Goal: Navigation & Orientation: Find specific page/section

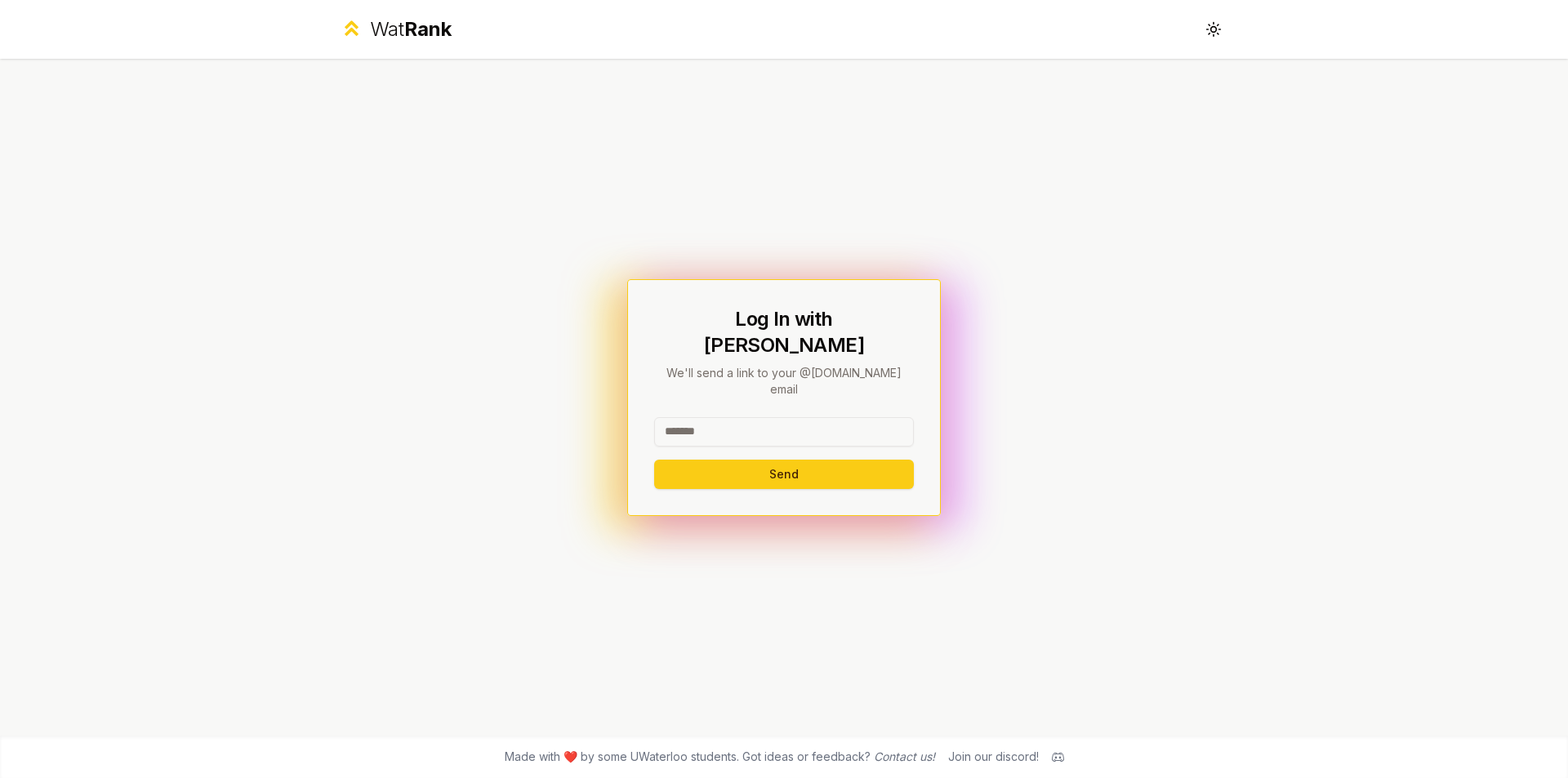
click at [863, 418] on input at bounding box center [784, 432] width 259 height 29
click at [386, 28] on div "Wat Rank" at bounding box center [411, 29] width 82 height 26
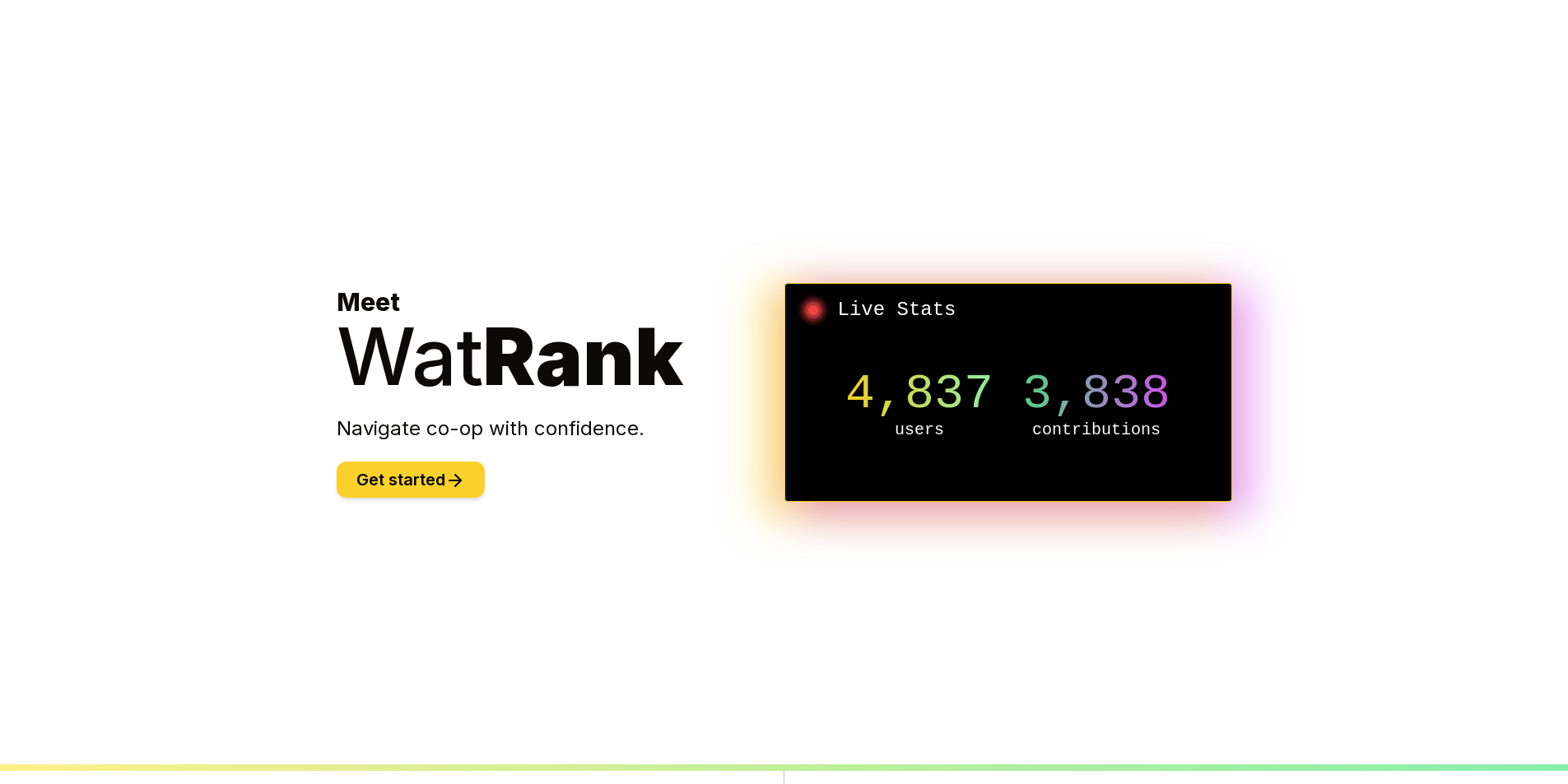
click at [416, 479] on button "Get started" at bounding box center [410, 480] width 148 height 36
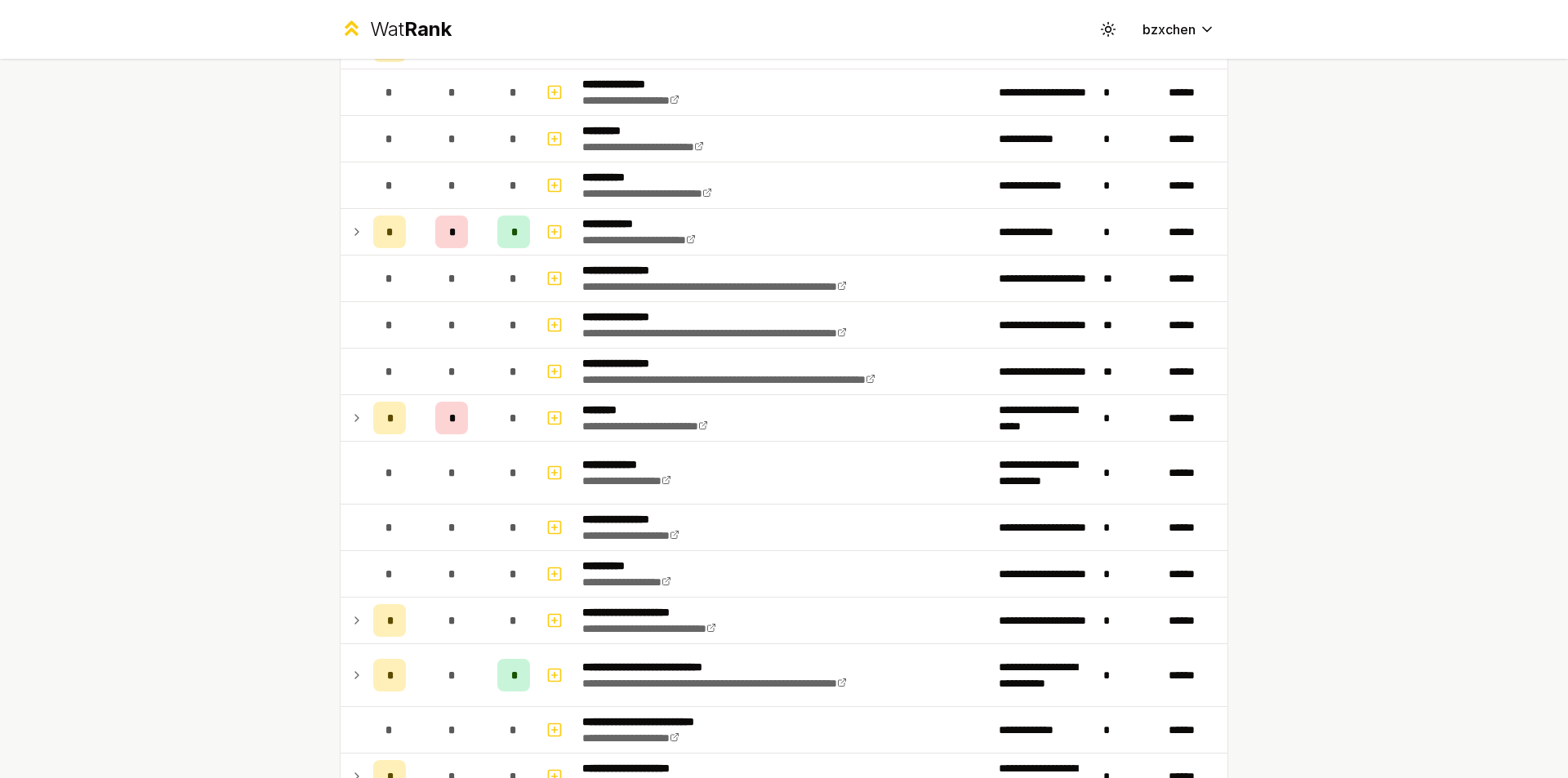
scroll to position [817, 0]
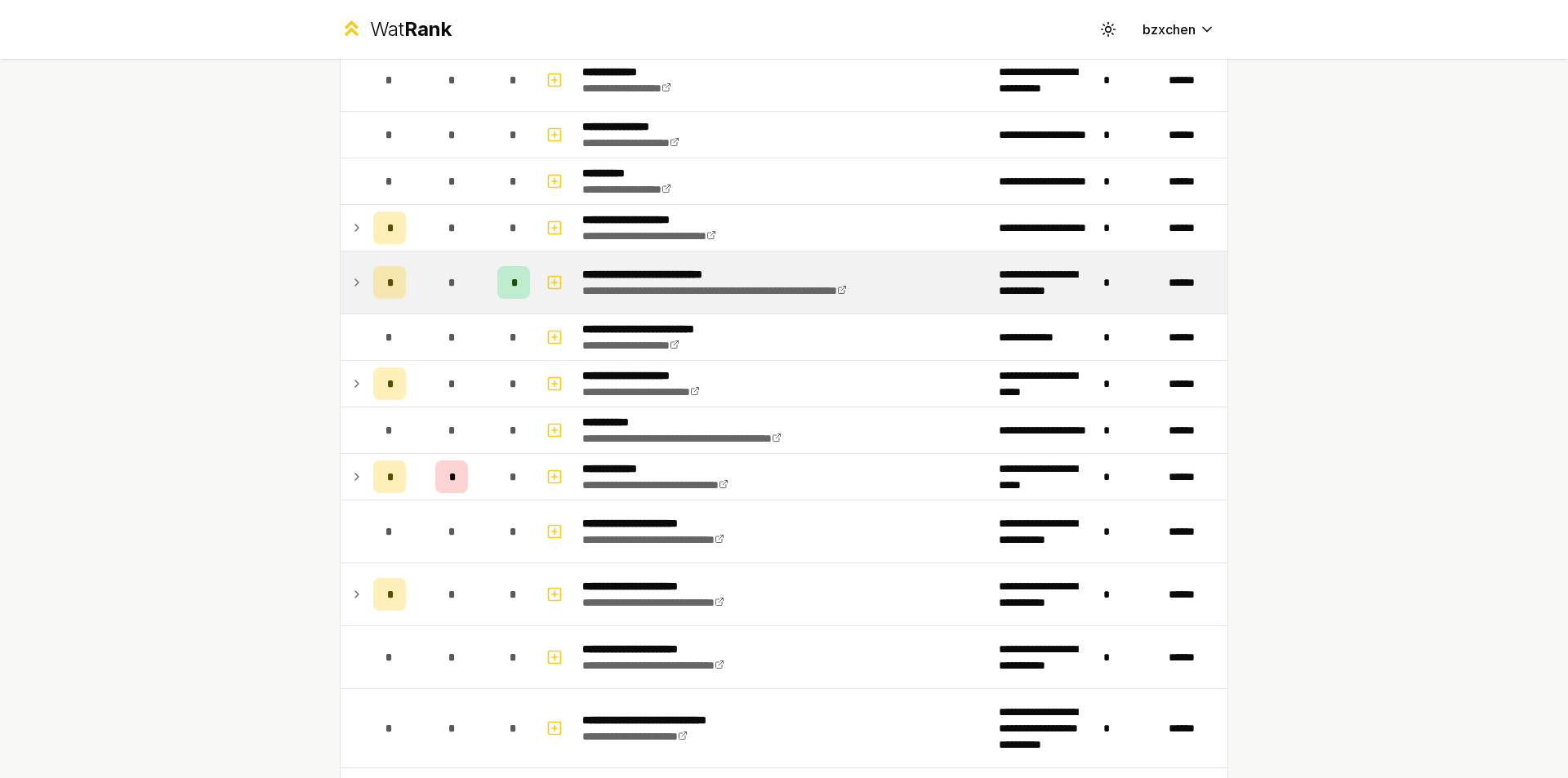
click at [350, 290] on icon at bounding box center [356, 283] width 13 height 19
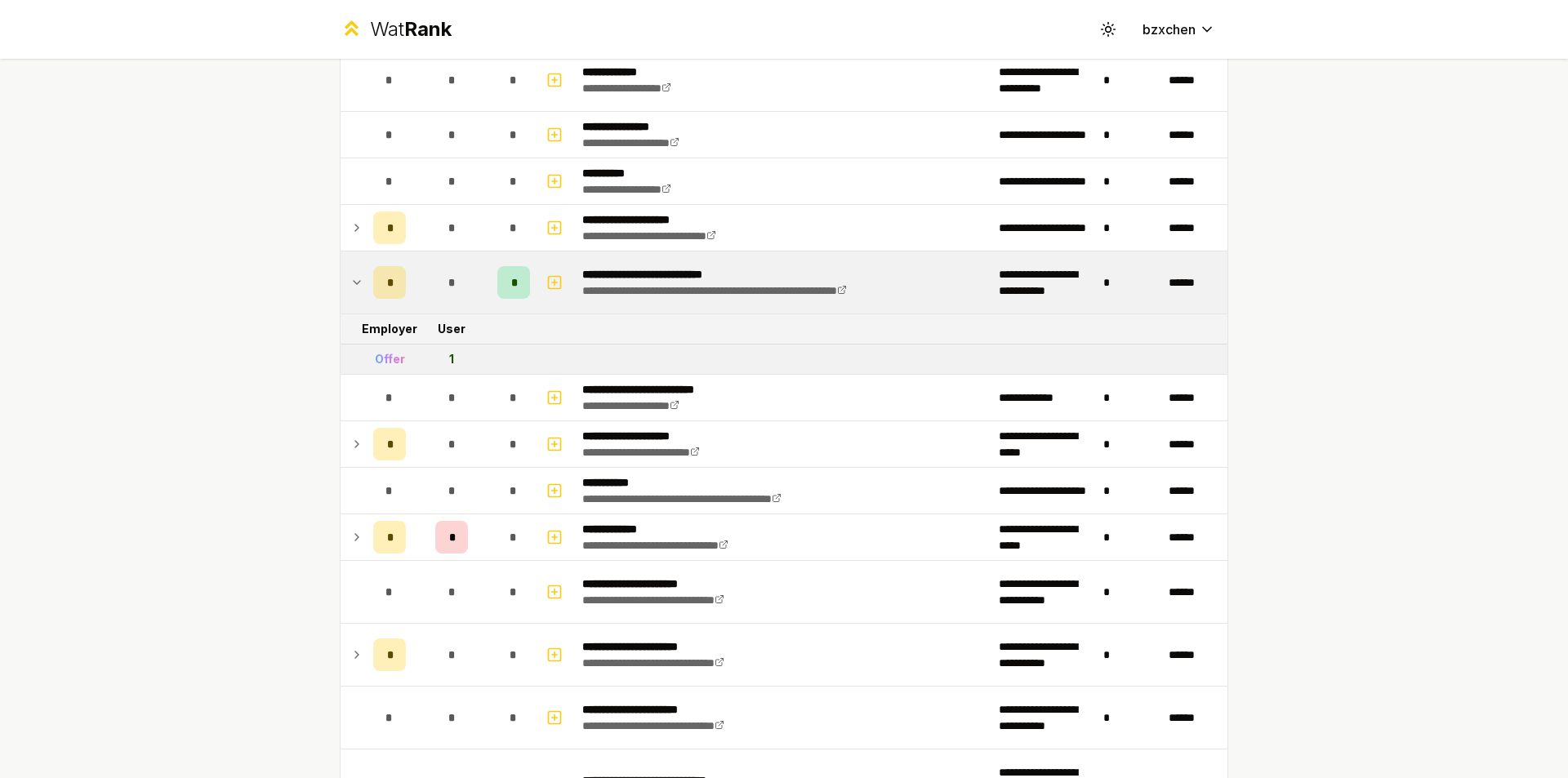
click at [350, 290] on icon at bounding box center [356, 283] width 13 height 19
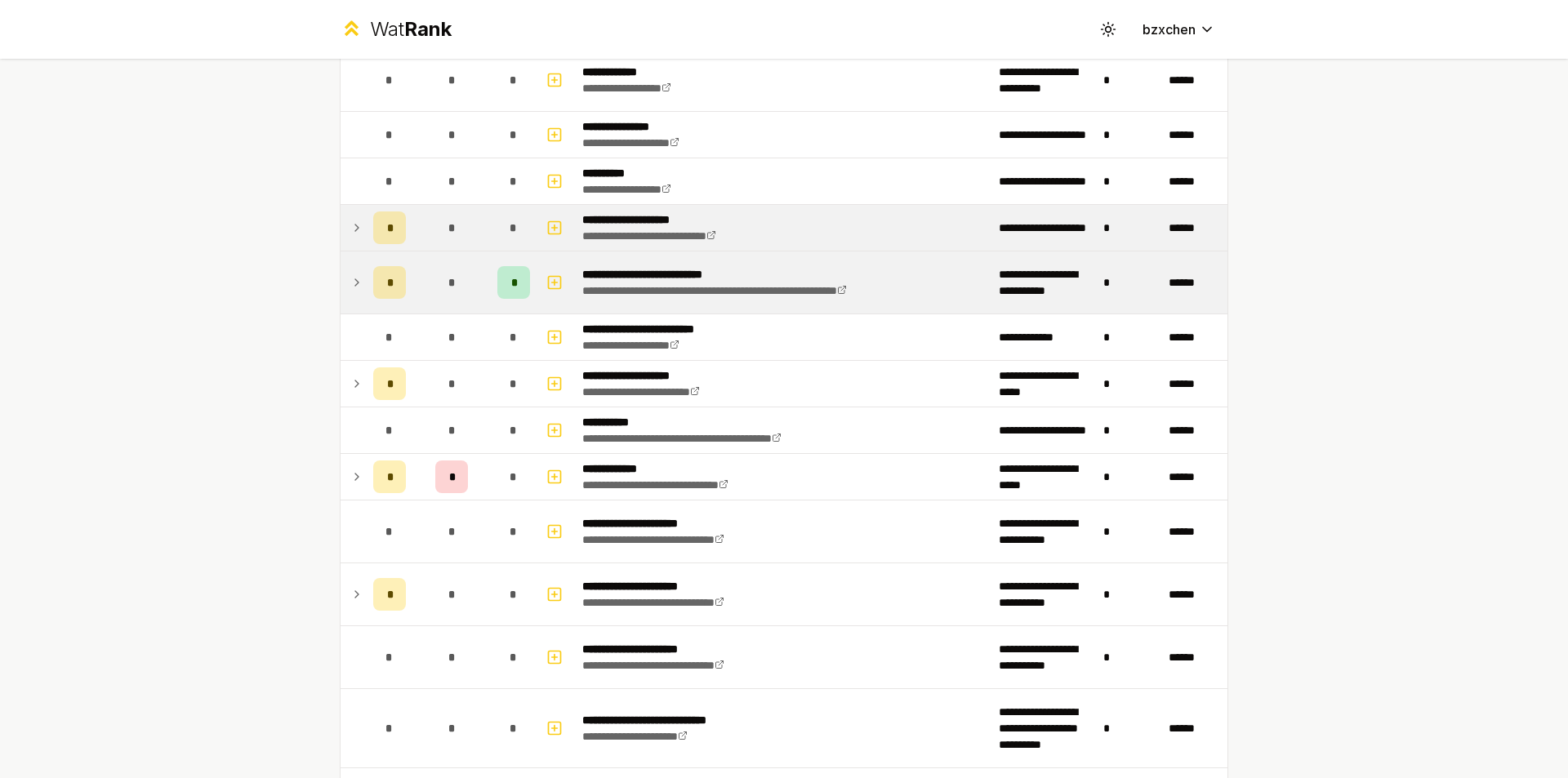
click at [347, 249] on td at bounding box center [353, 227] width 26 height 46
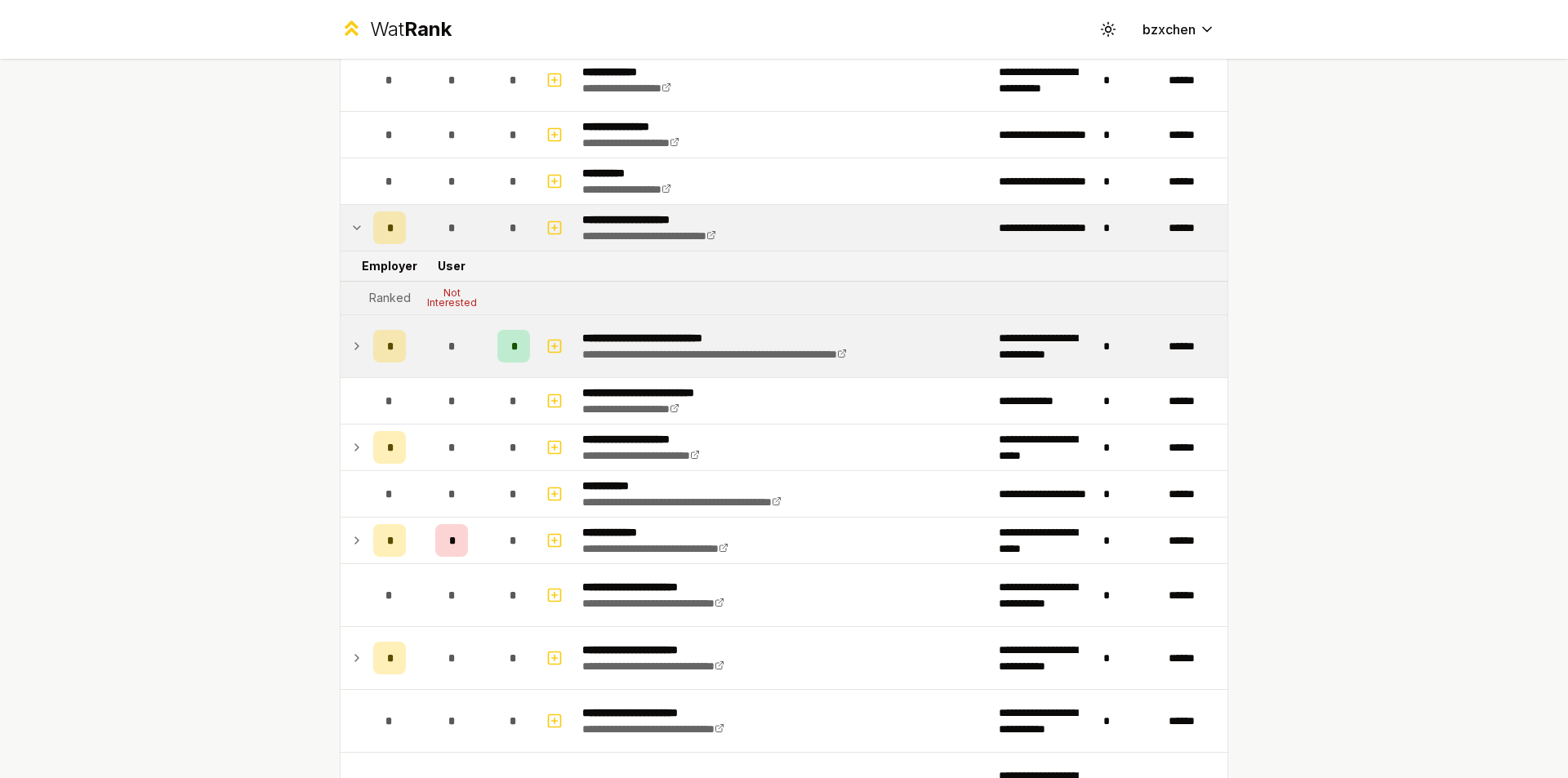
click at [350, 235] on icon at bounding box center [356, 228] width 13 height 19
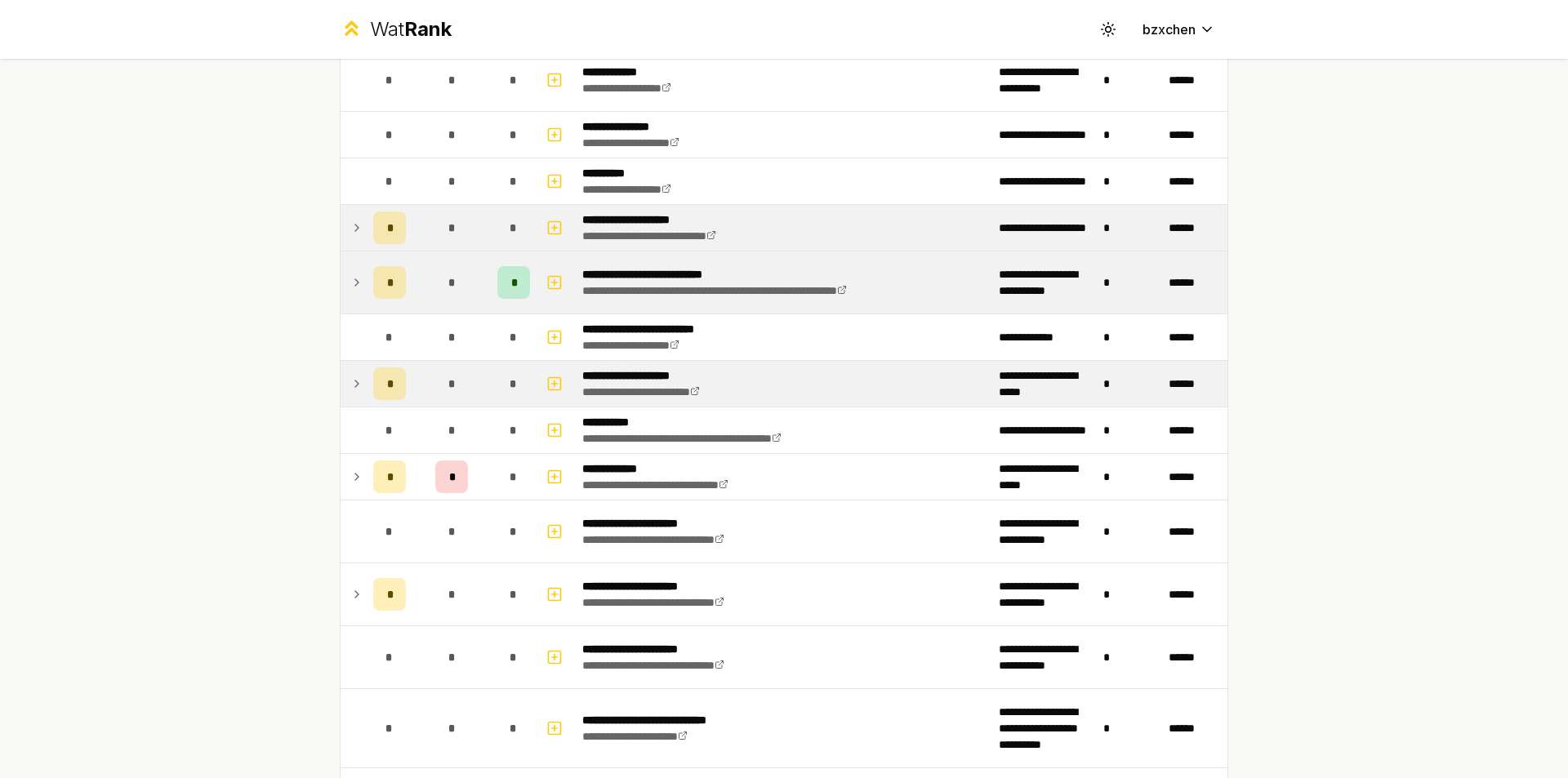
click at [346, 371] on td at bounding box center [353, 384] width 26 height 46
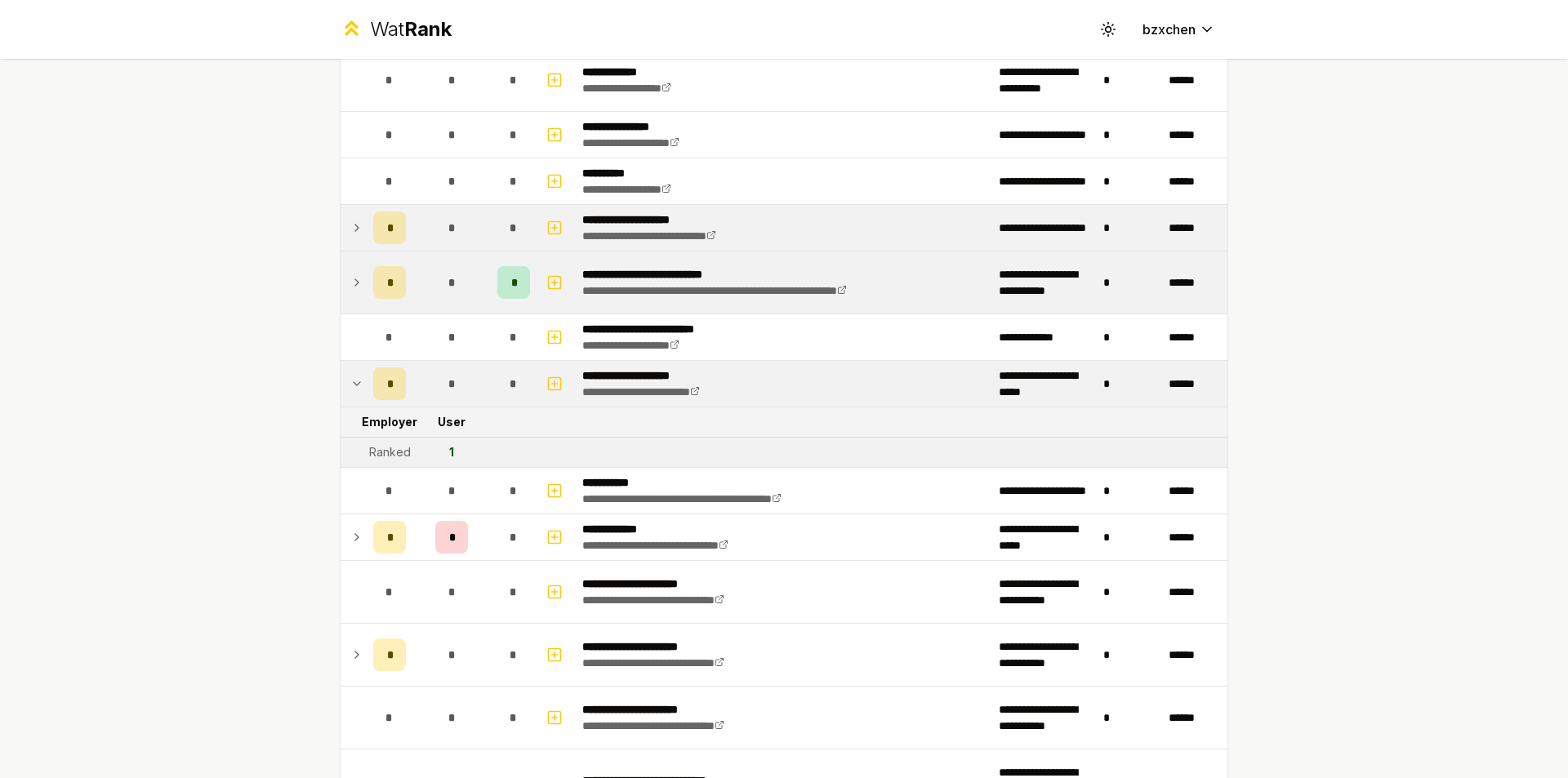
click at [346, 371] on td at bounding box center [353, 384] width 26 height 46
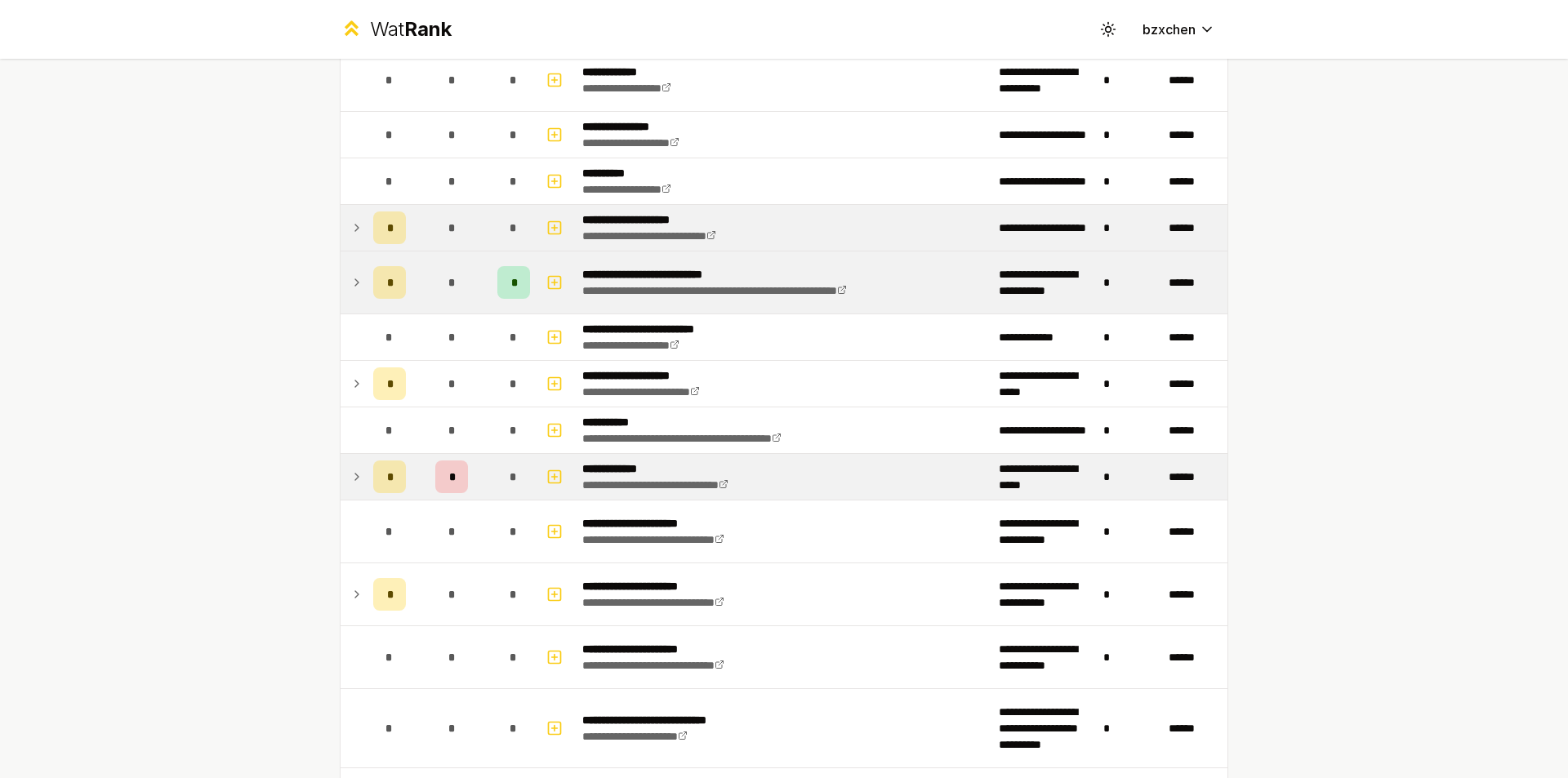
click at [357, 483] on icon at bounding box center [356, 477] width 13 height 19
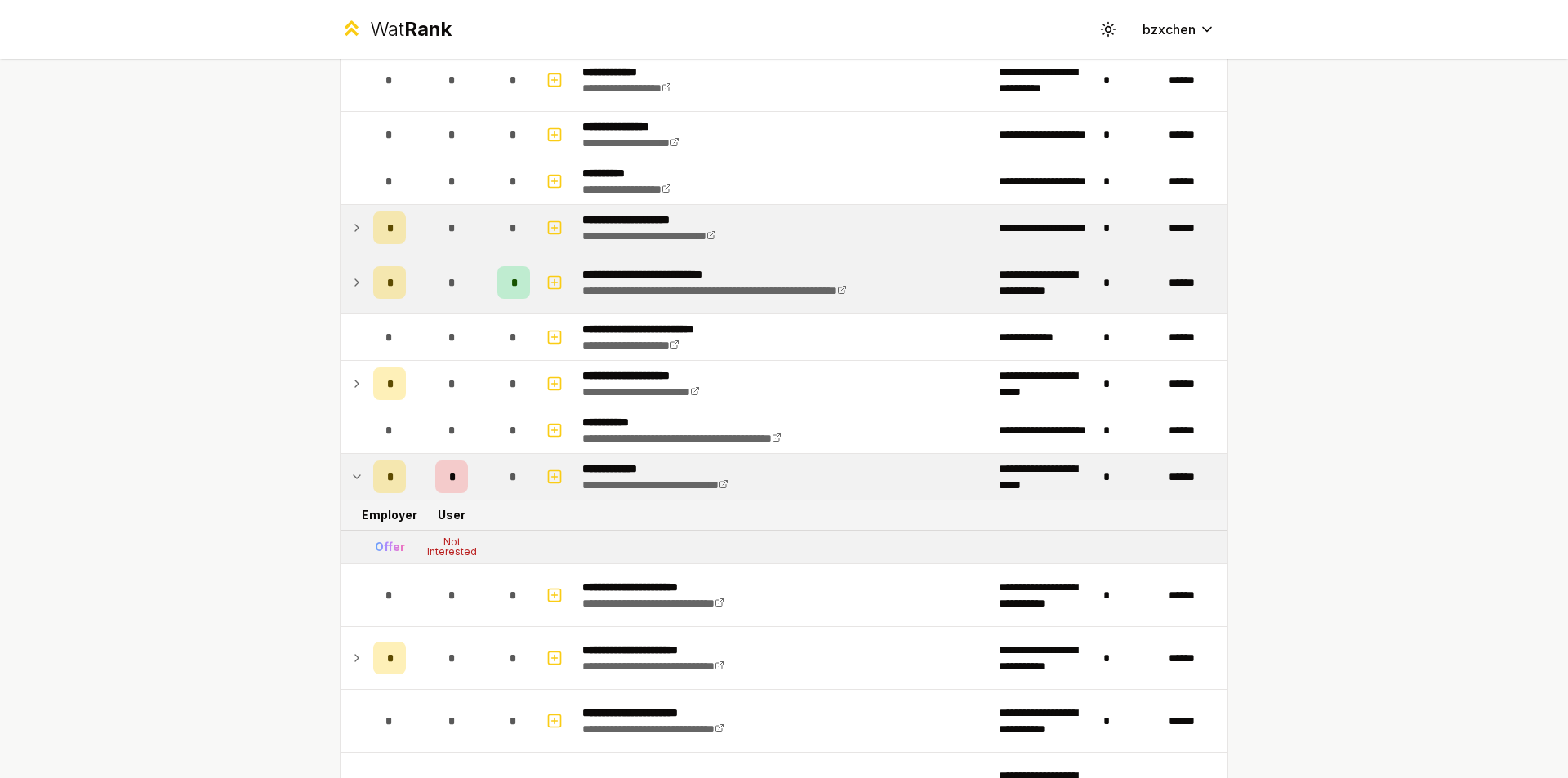
click at [357, 483] on icon at bounding box center [356, 477] width 13 height 19
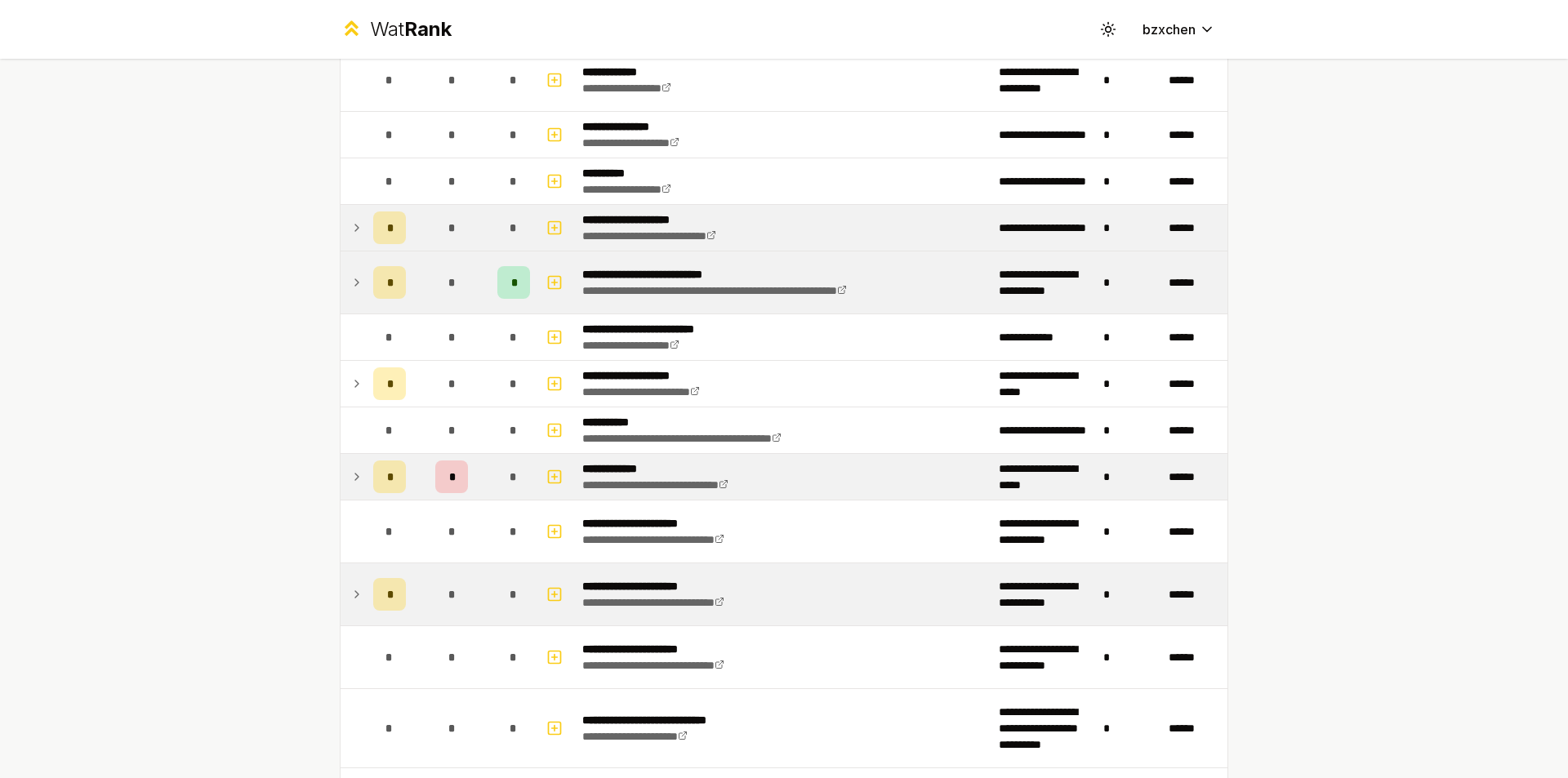
click at [355, 594] on icon at bounding box center [356, 594] width 13 height 19
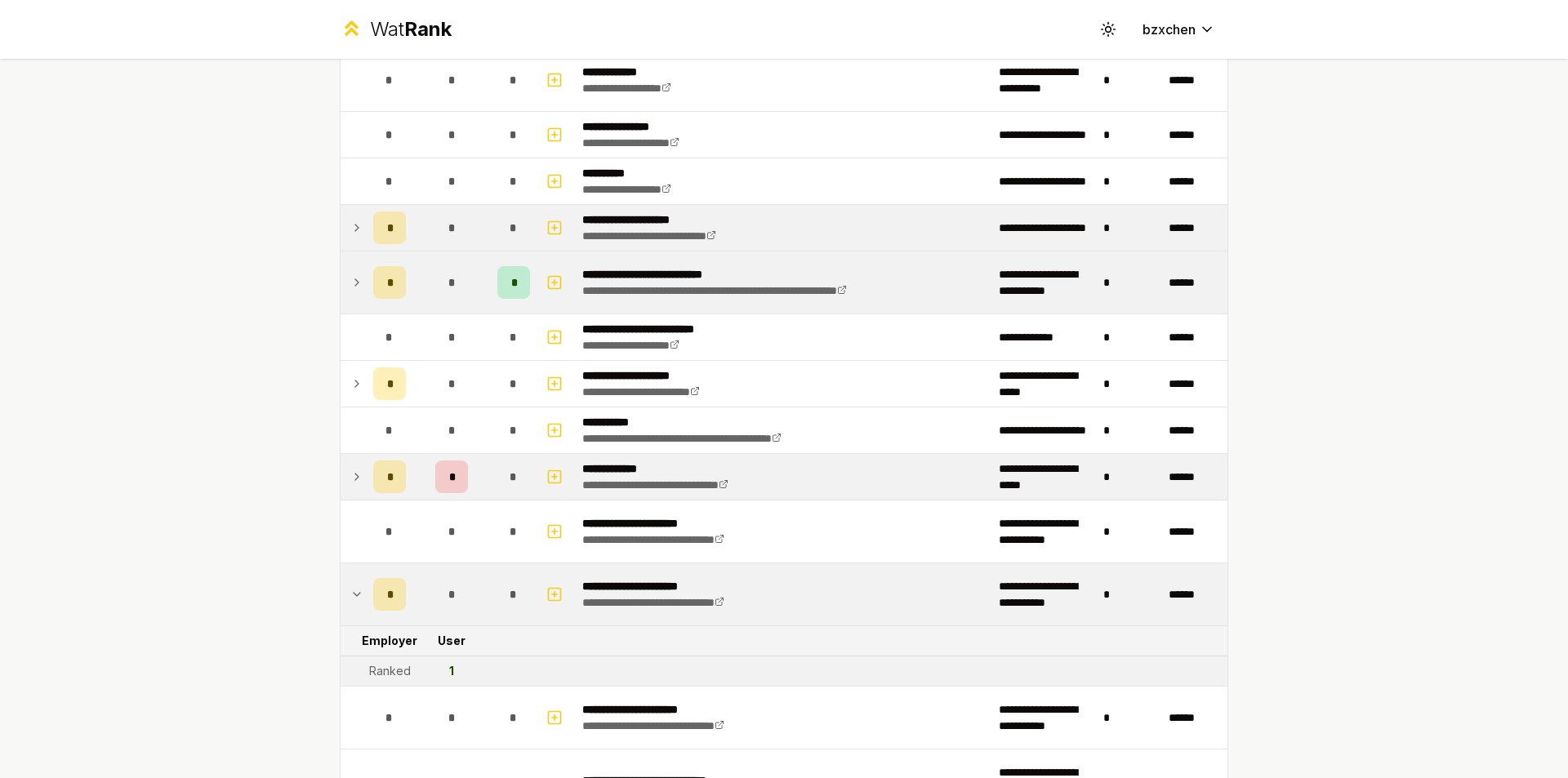
click at [355, 594] on icon at bounding box center [356, 594] width 13 height 19
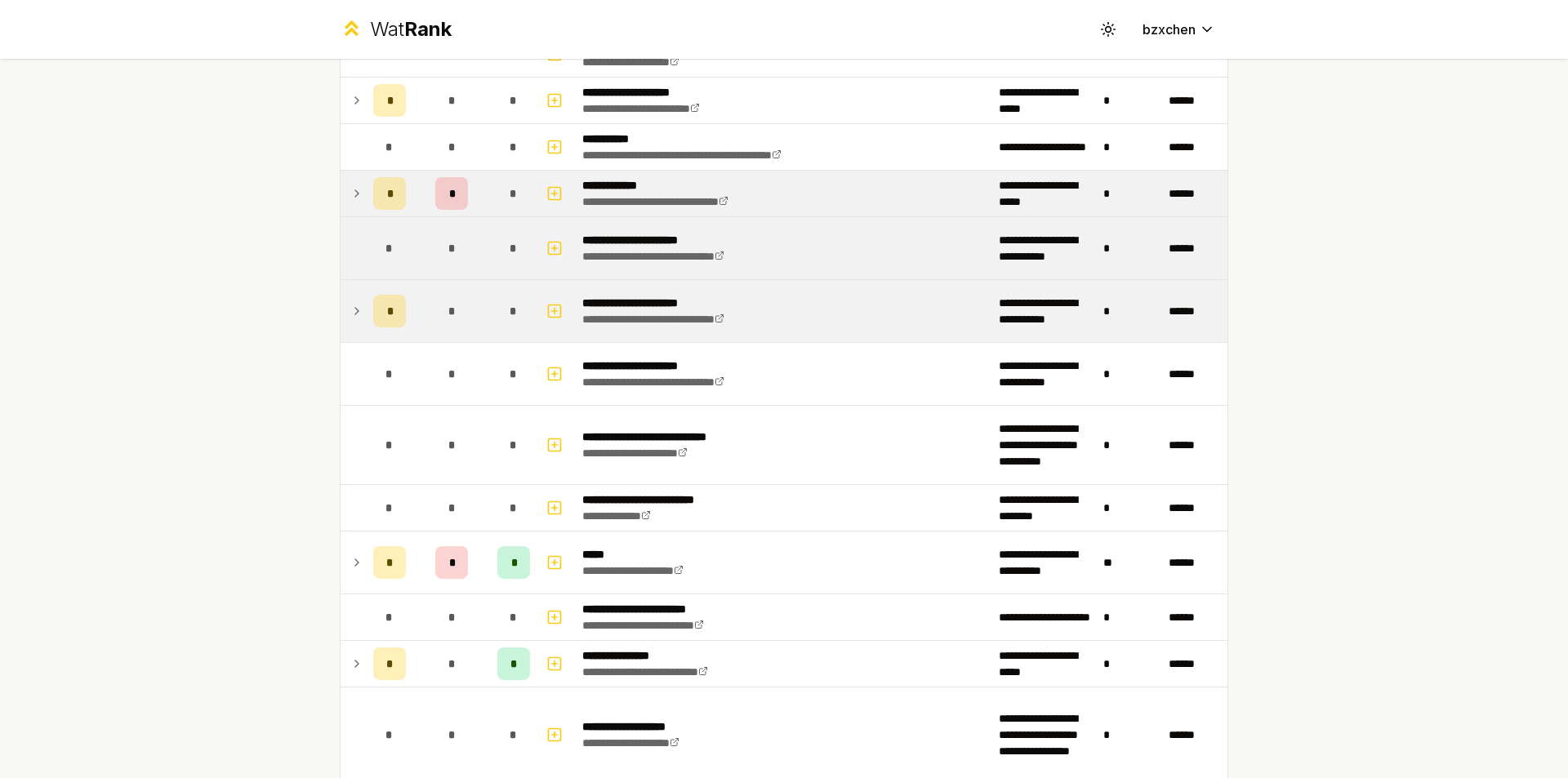
scroll to position [1225, 0]
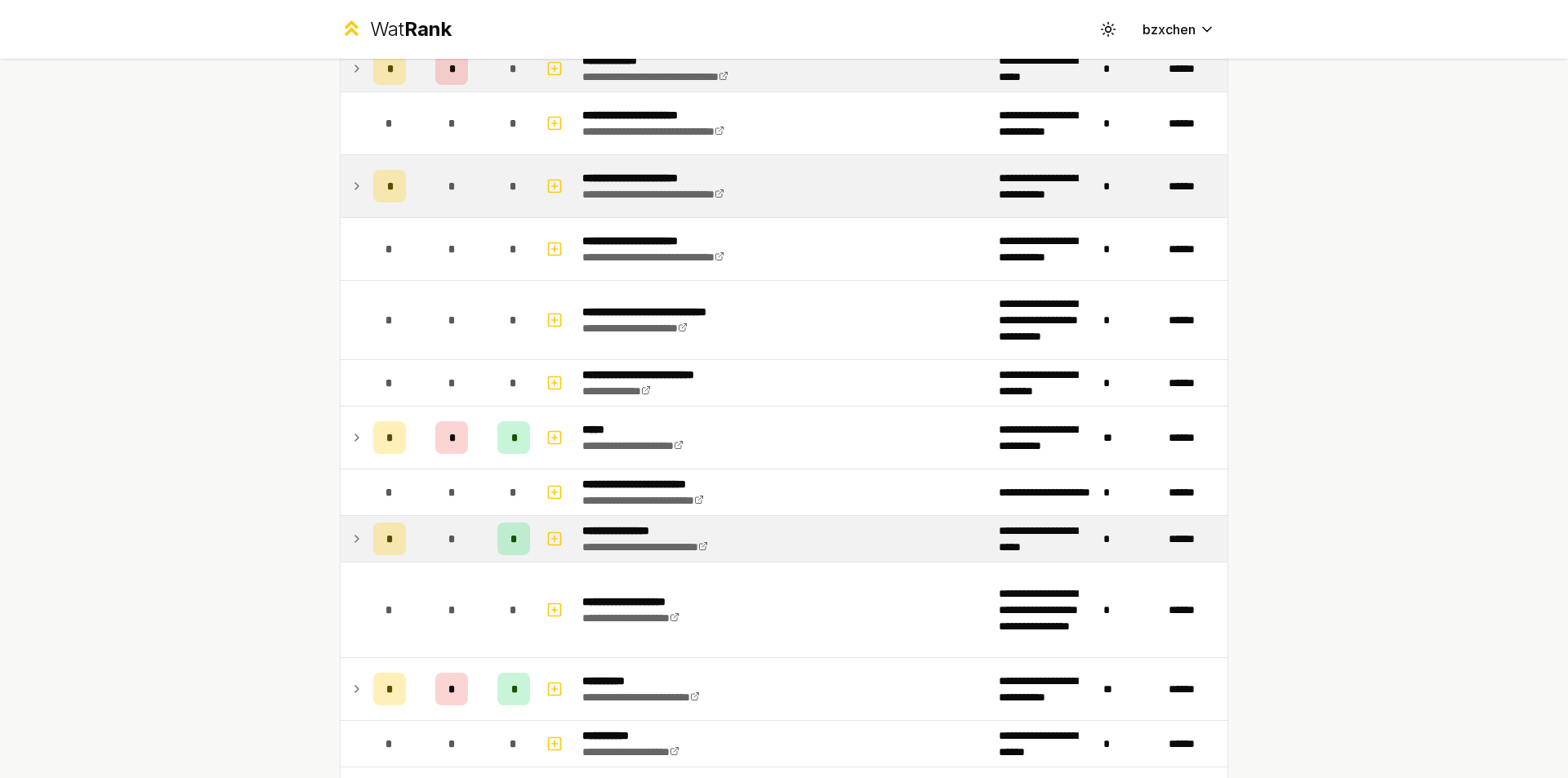
click at [351, 536] on icon at bounding box center [356, 539] width 13 height 19
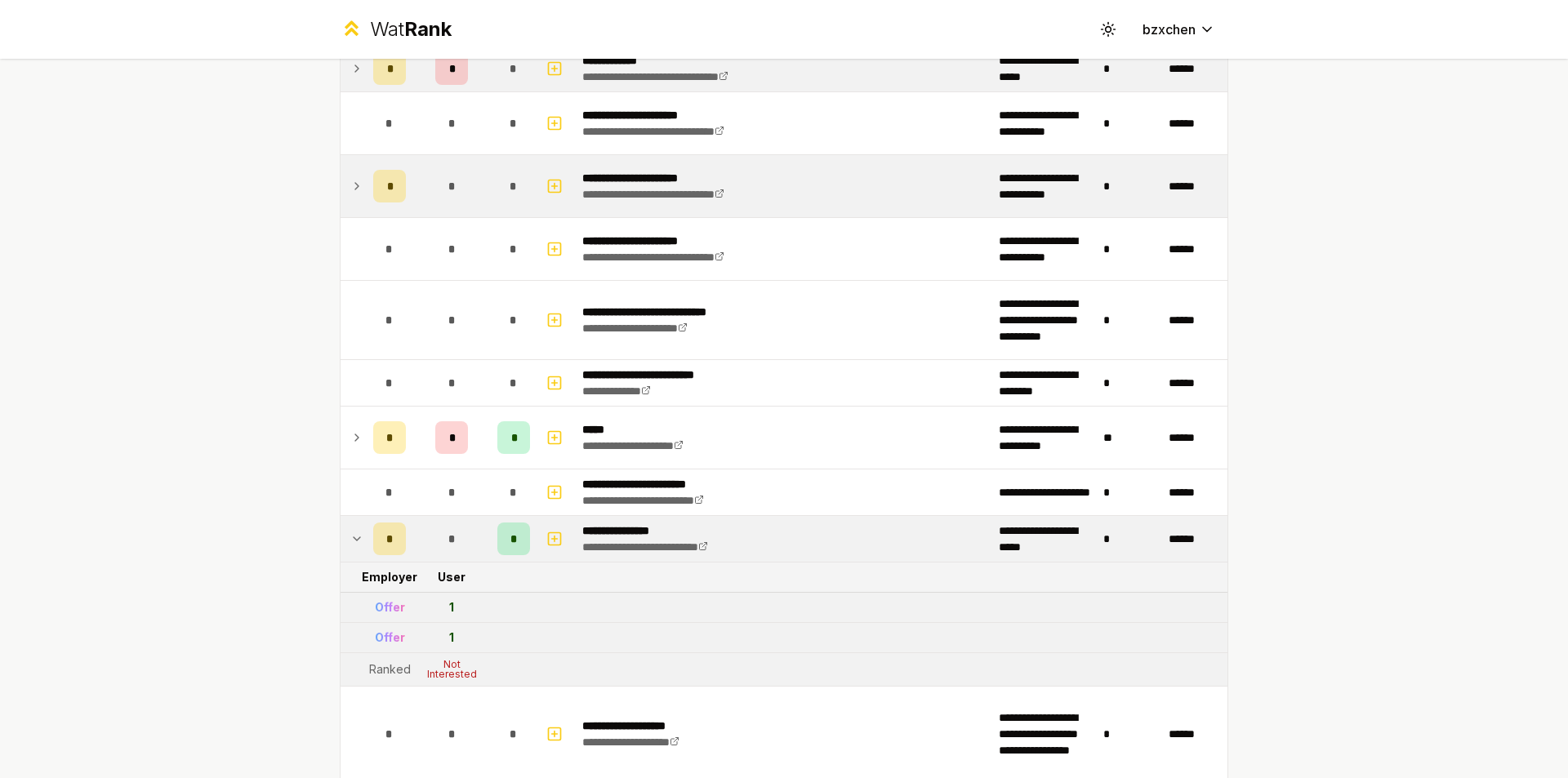
click at [351, 536] on icon at bounding box center [356, 539] width 13 height 19
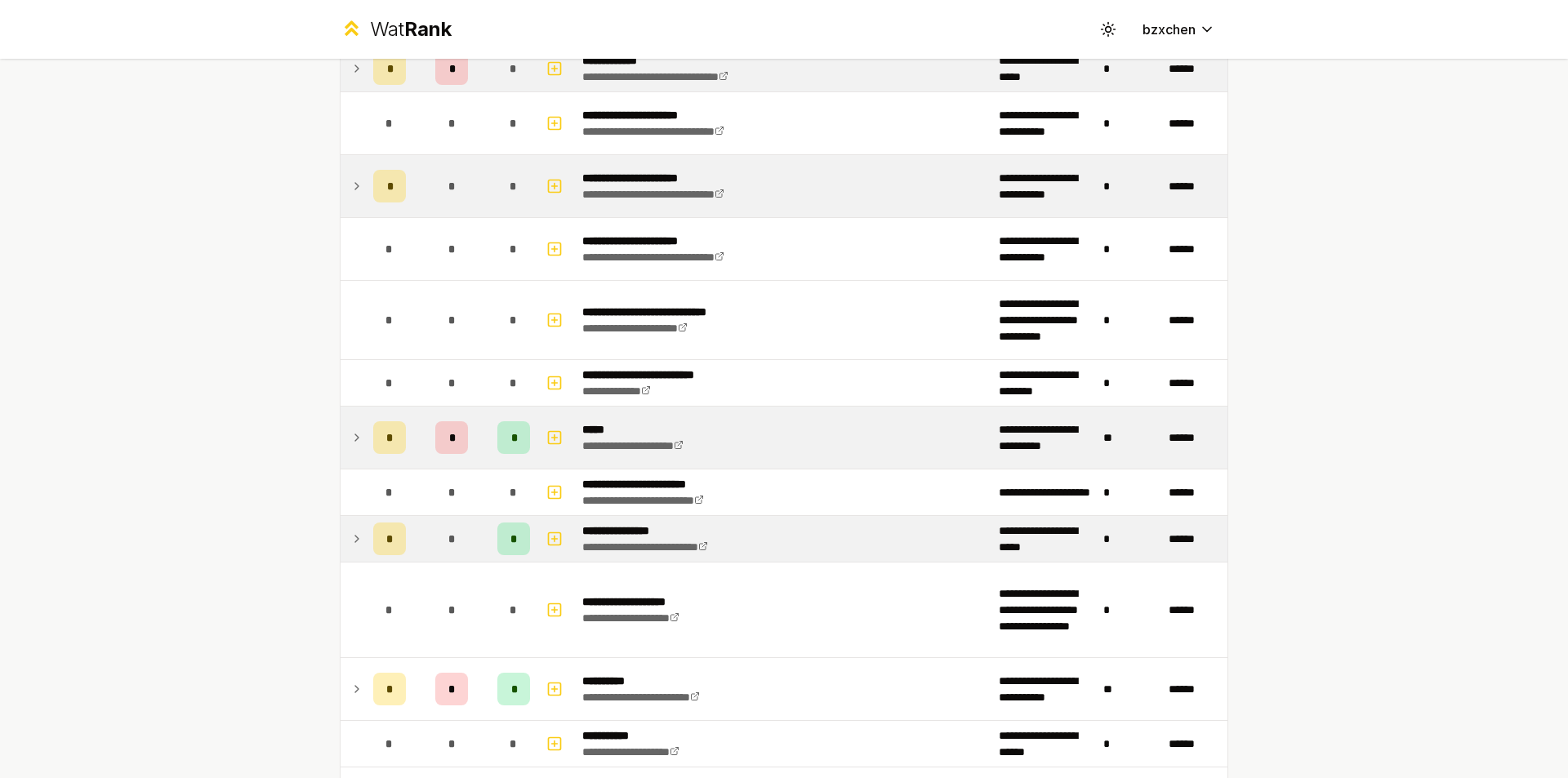
click at [367, 434] on td "*" at bounding box center [389, 438] width 46 height 62
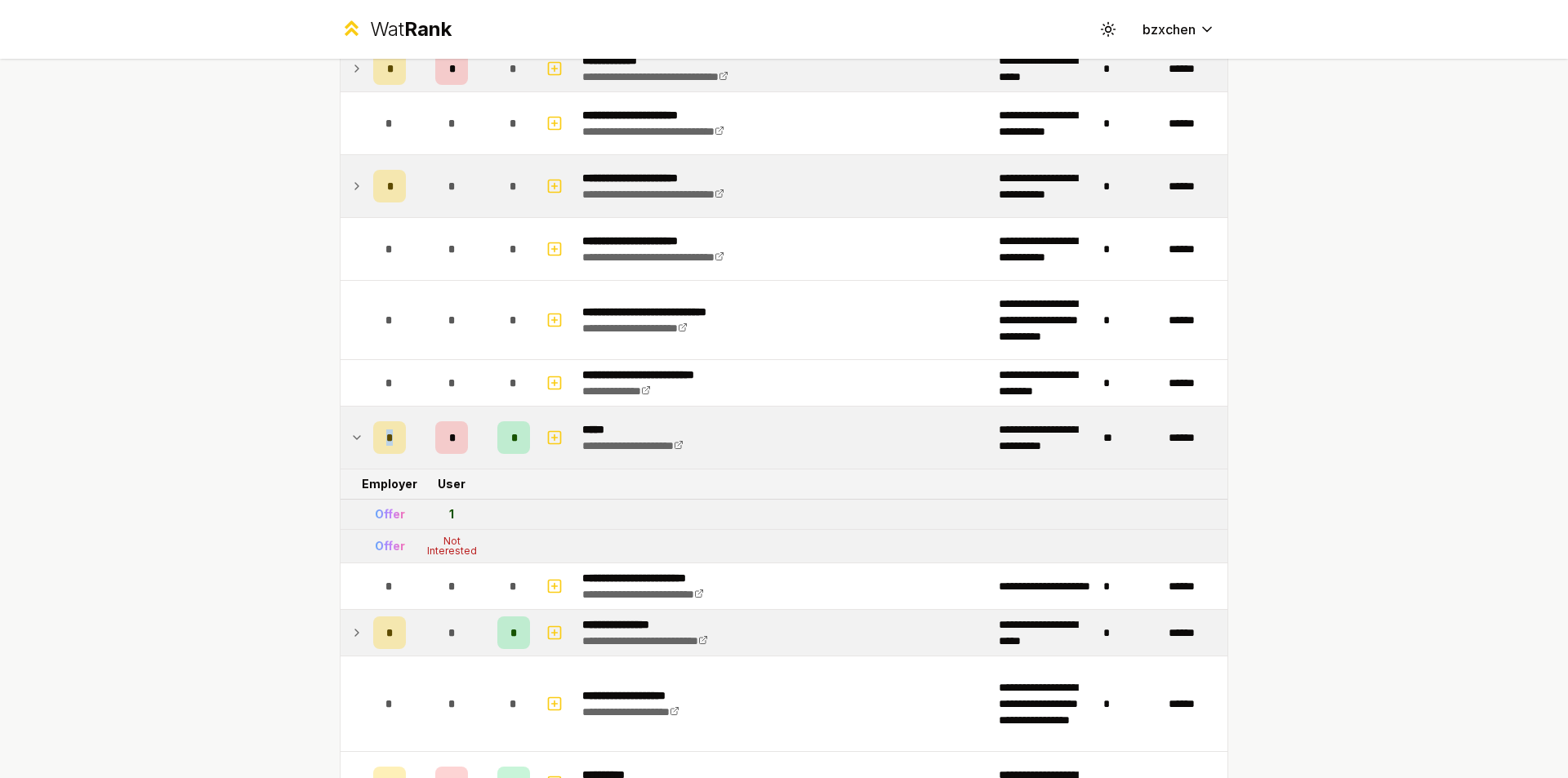
click at [367, 434] on td "*" at bounding box center [389, 438] width 46 height 62
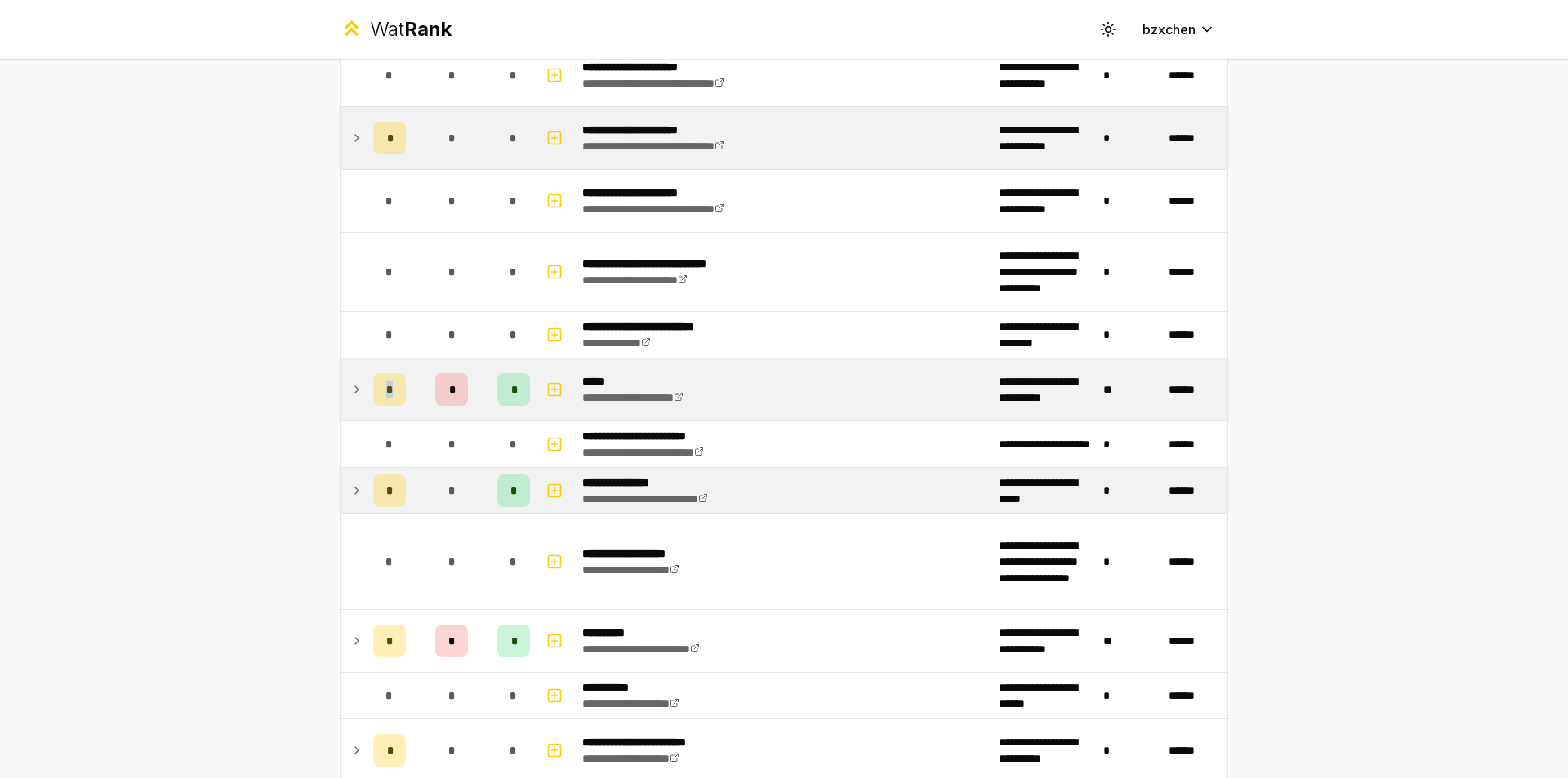
scroll to position [1471, 0]
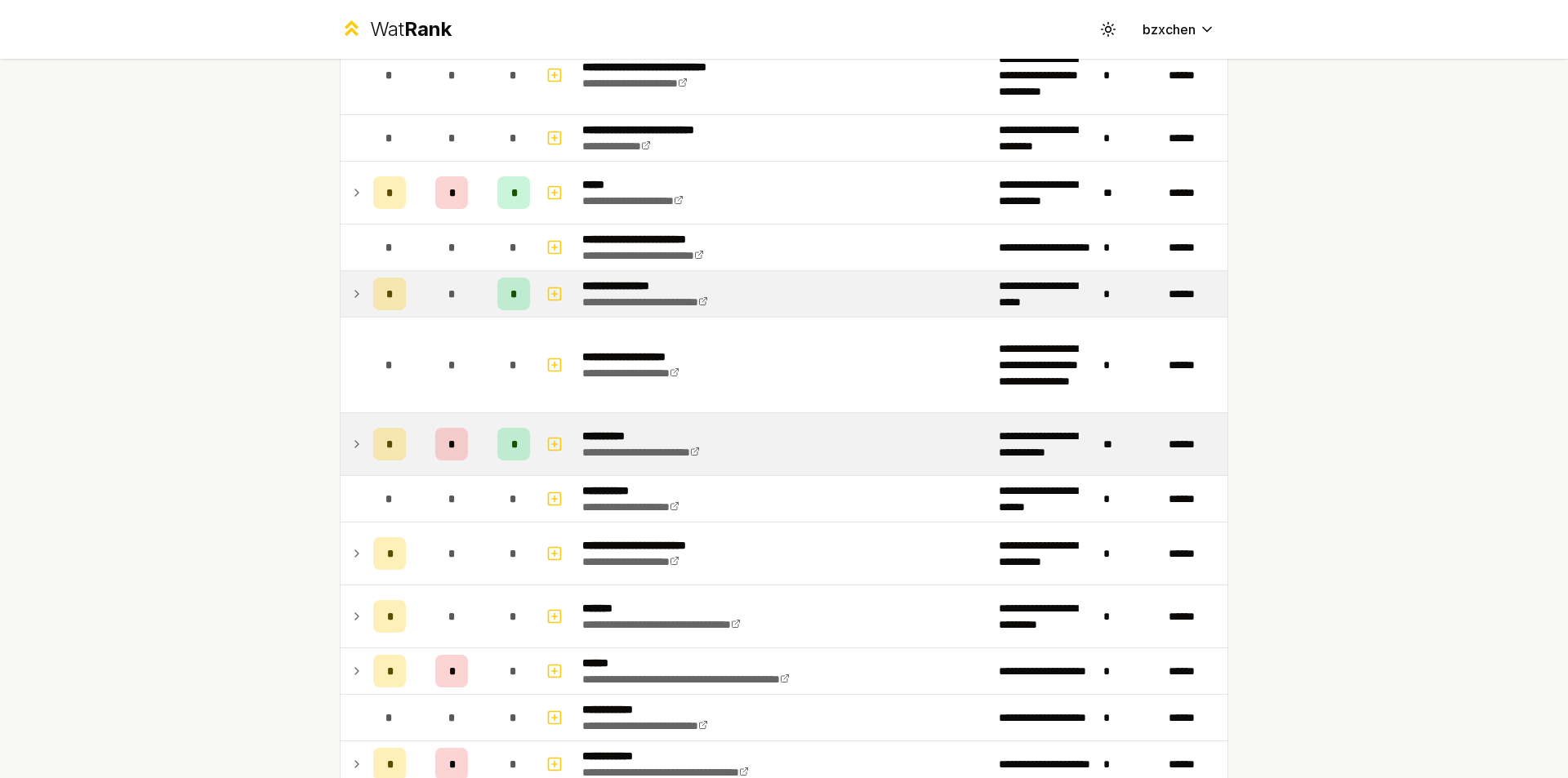
click at [357, 459] on td at bounding box center [353, 445] width 26 height 62
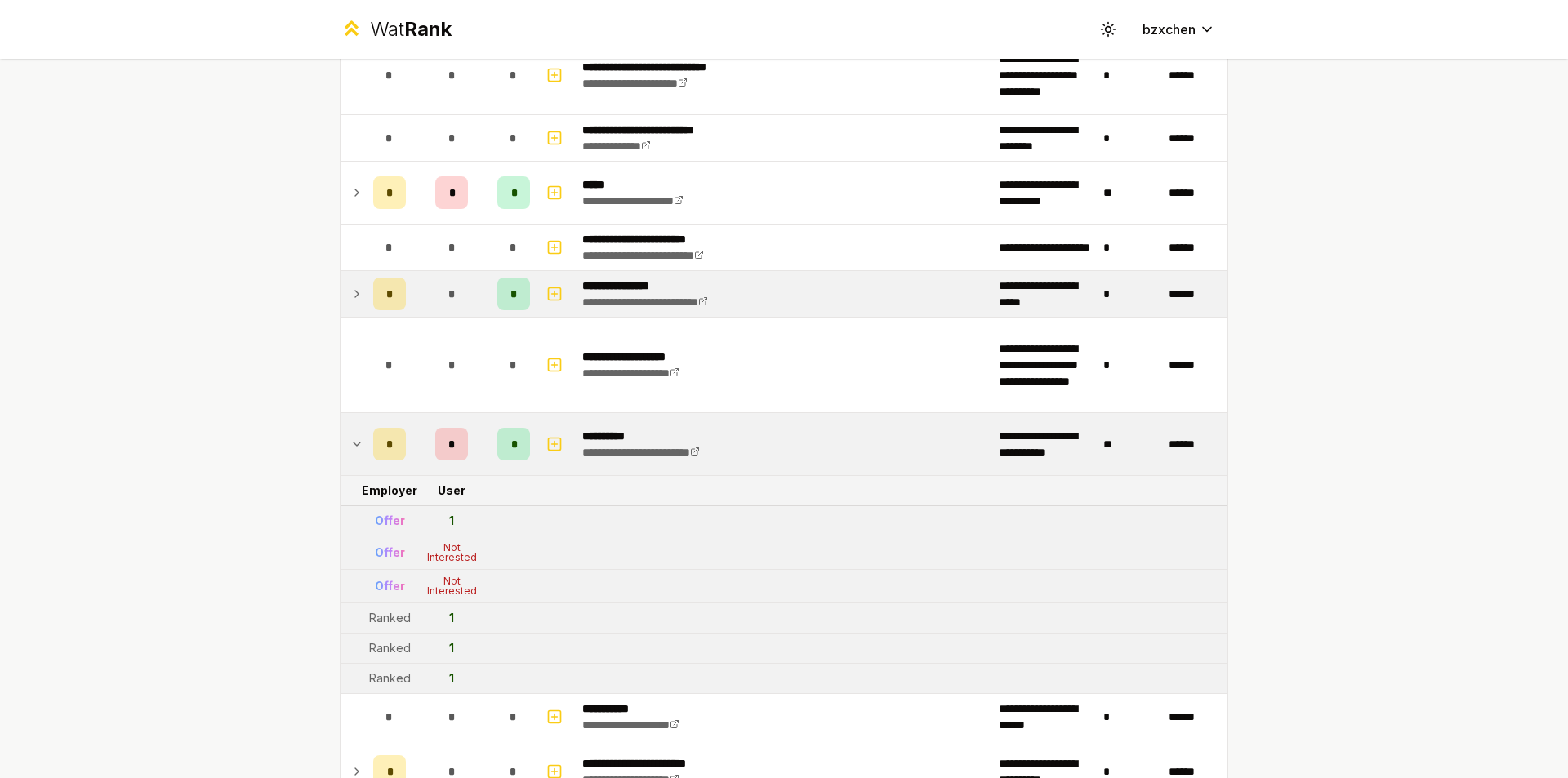
click at [356, 459] on td at bounding box center [353, 445] width 26 height 62
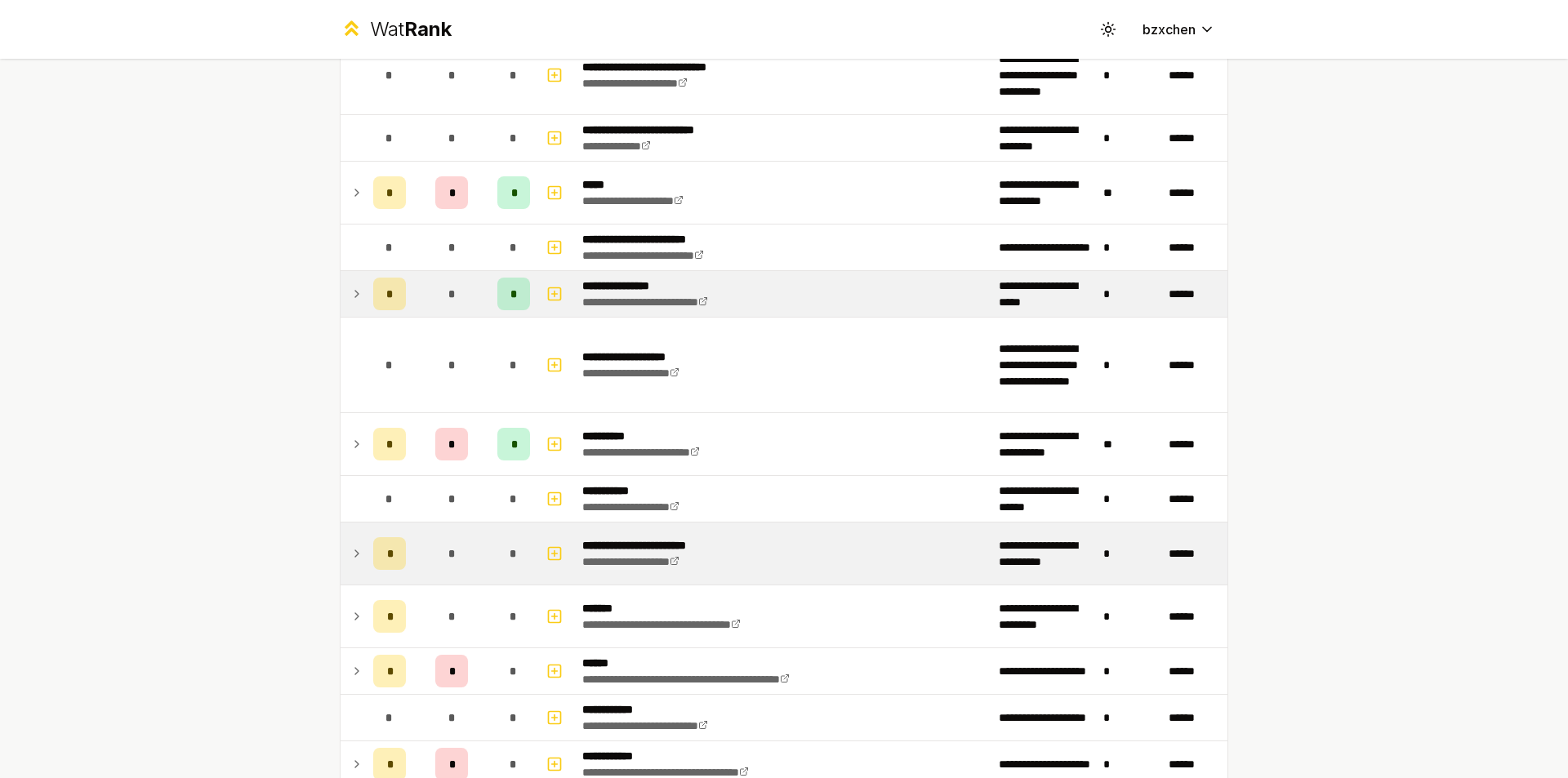
click at [357, 548] on td at bounding box center [353, 554] width 26 height 62
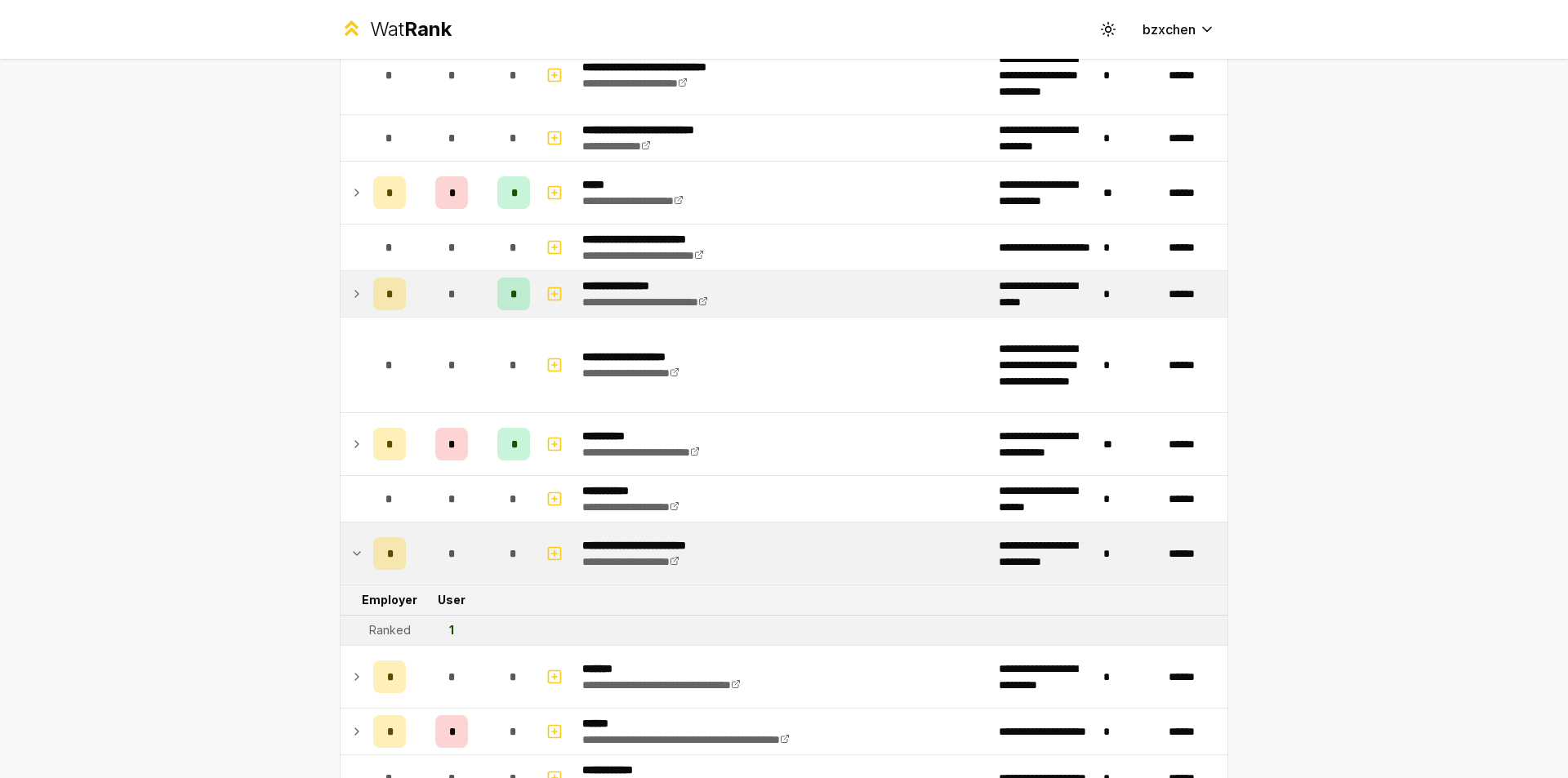
click at [357, 548] on td at bounding box center [353, 554] width 26 height 62
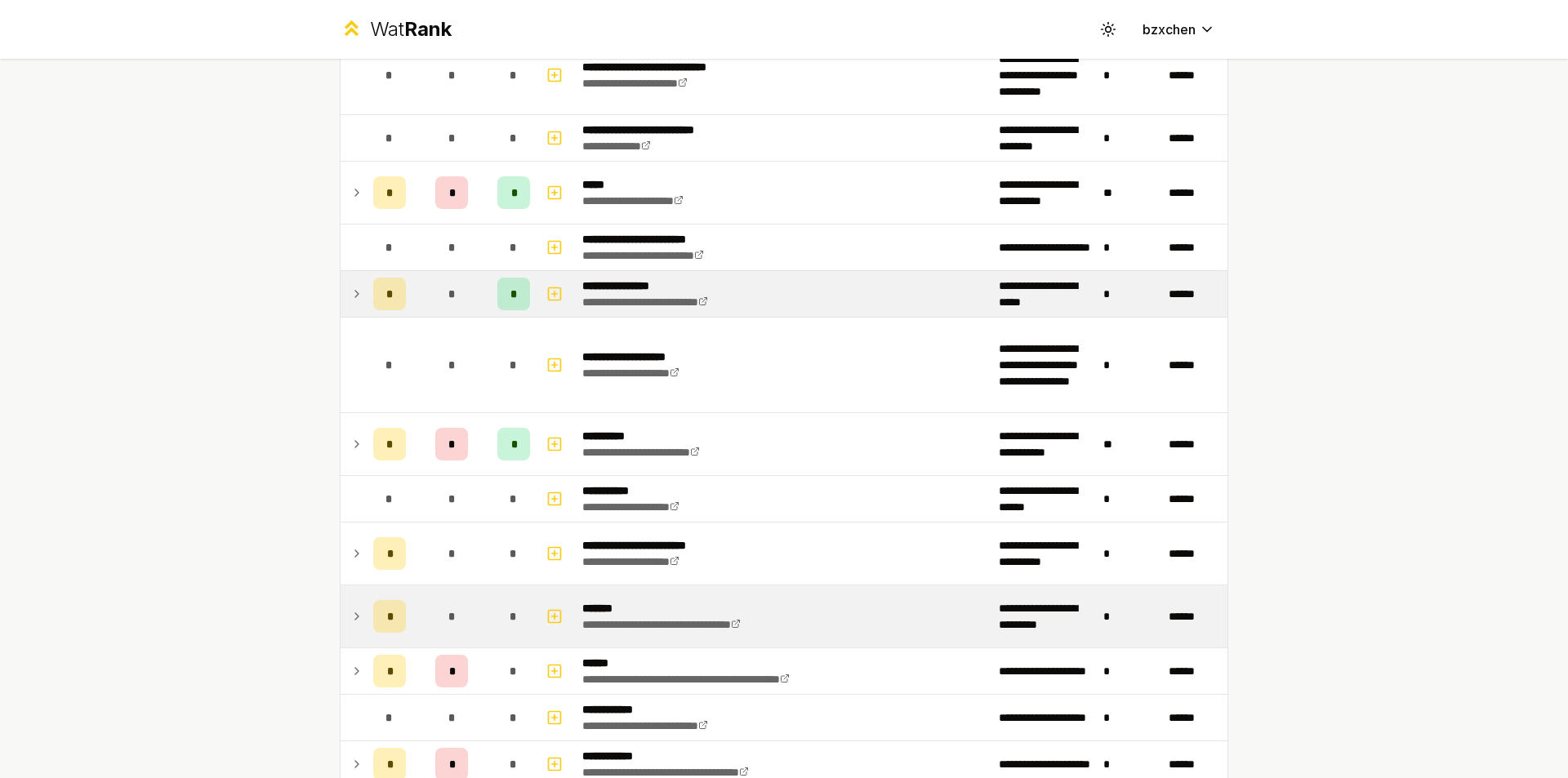
click at [342, 614] on td at bounding box center [353, 617] width 26 height 62
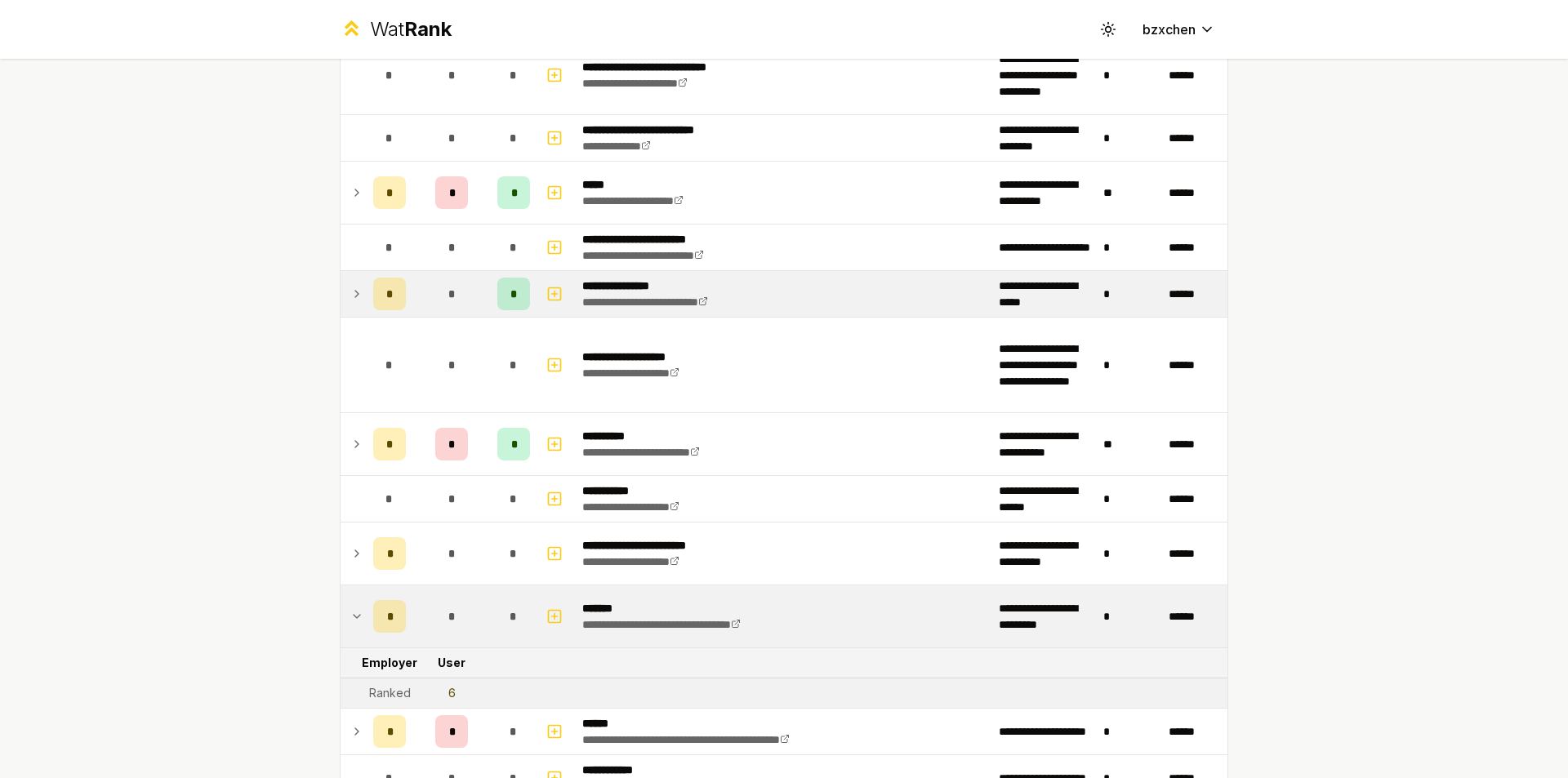
click at [342, 614] on td at bounding box center [353, 617] width 26 height 62
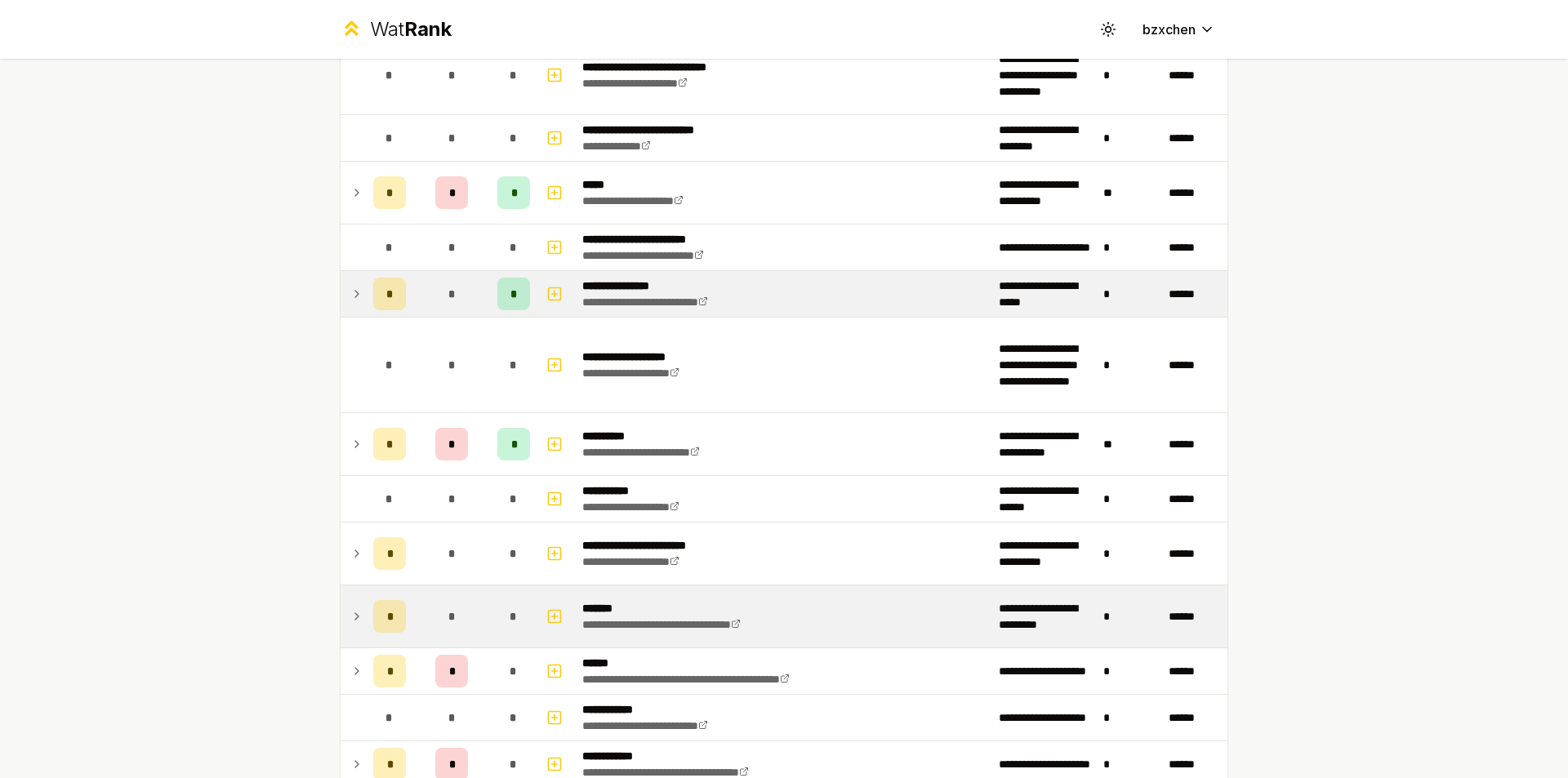
click at [341, 634] on td at bounding box center [353, 617] width 26 height 62
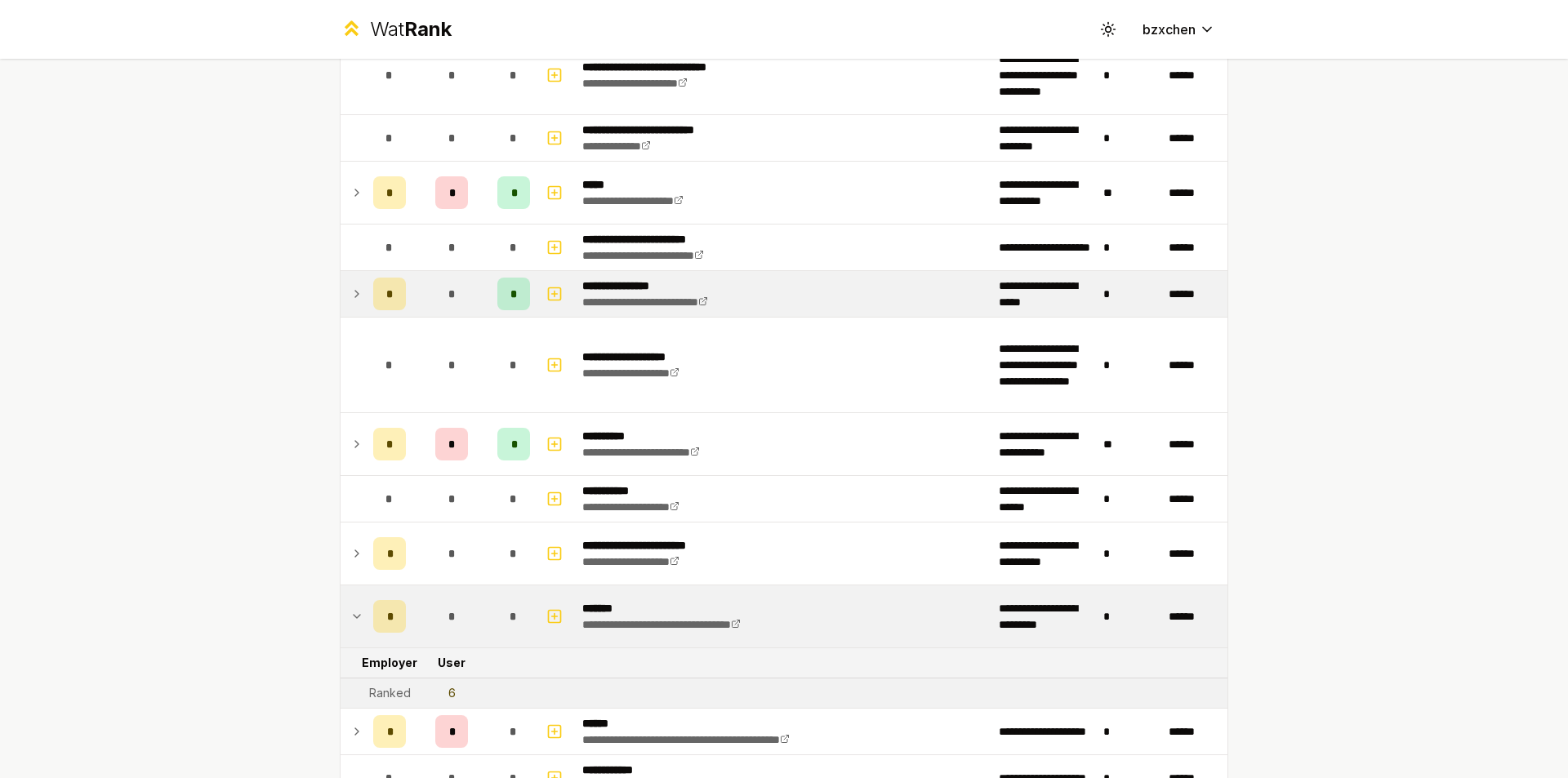
click at [350, 622] on icon at bounding box center [356, 617] width 13 height 19
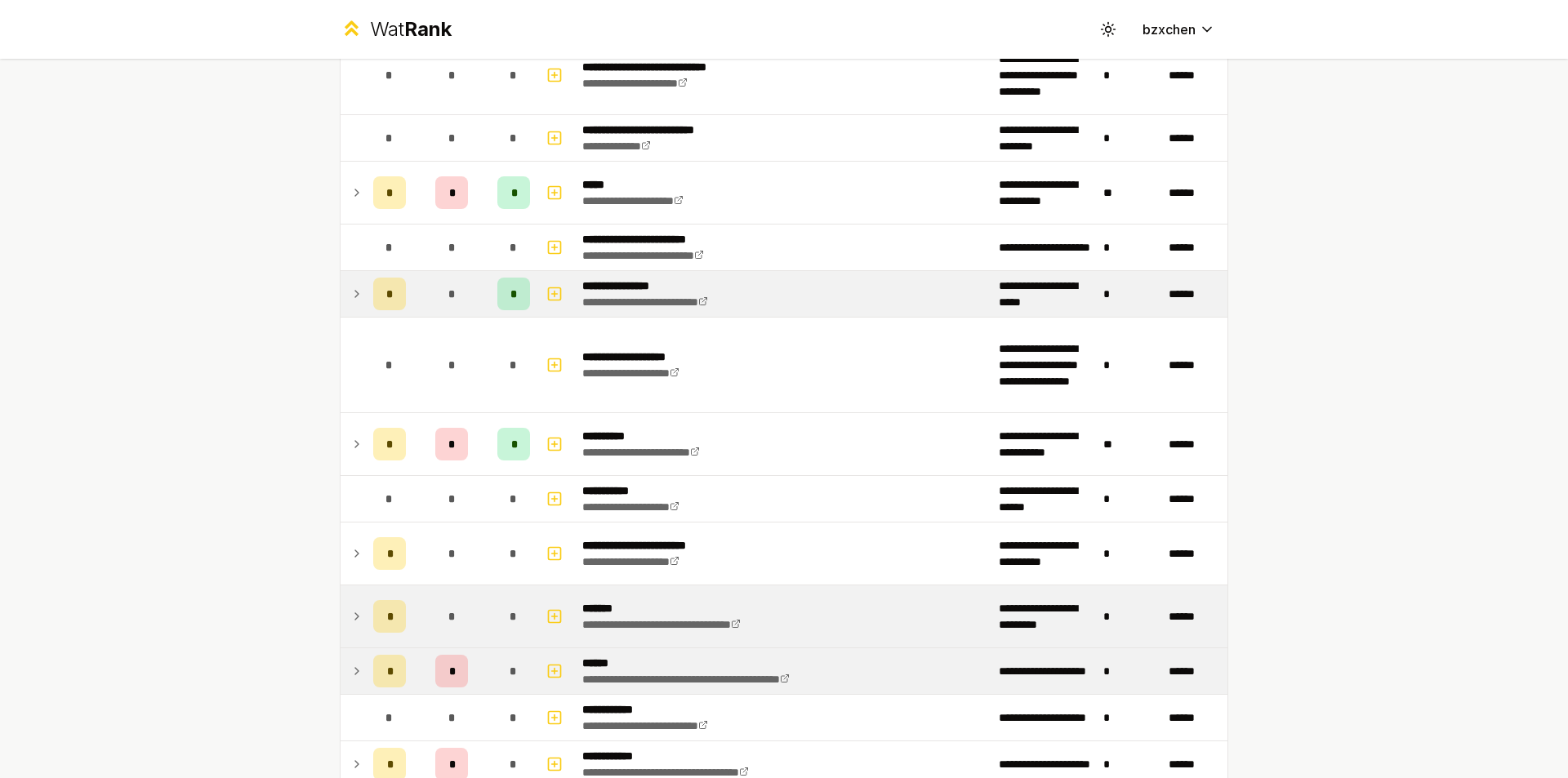
click at [342, 665] on td at bounding box center [353, 671] width 26 height 46
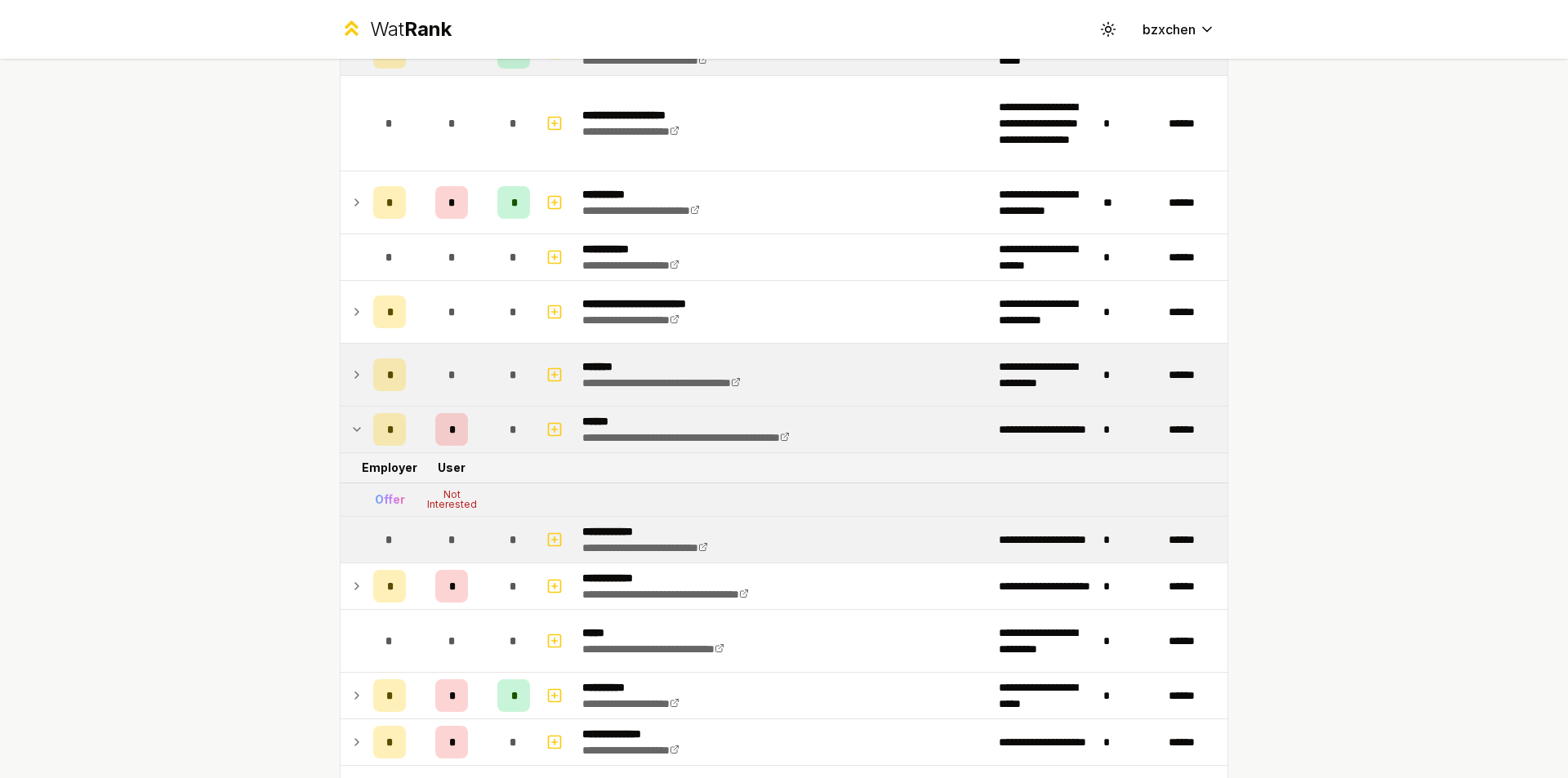
scroll to position [1715, 0]
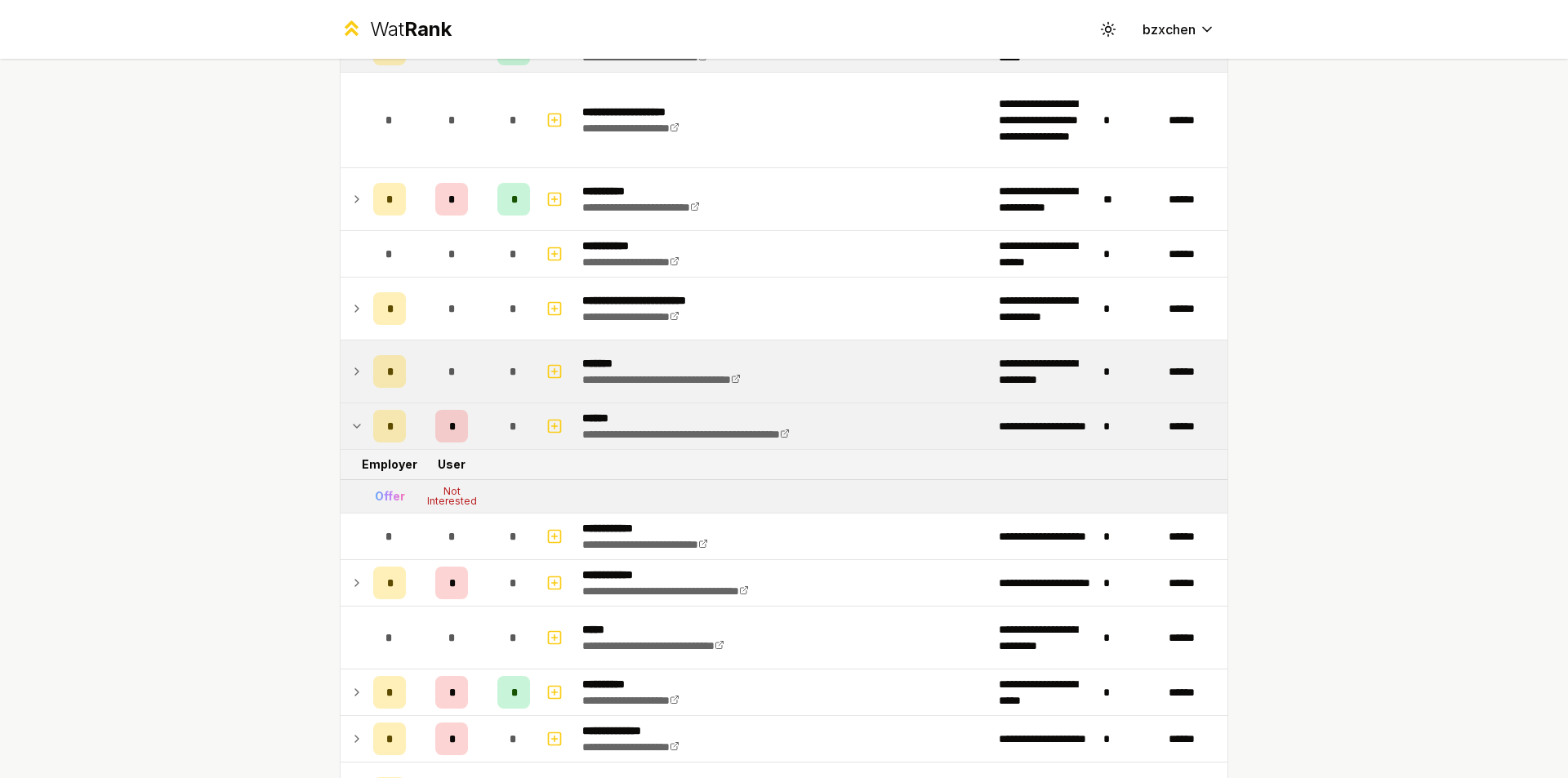
click at [350, 425] on icon at bounding box center [356, 426] width 13 height 19
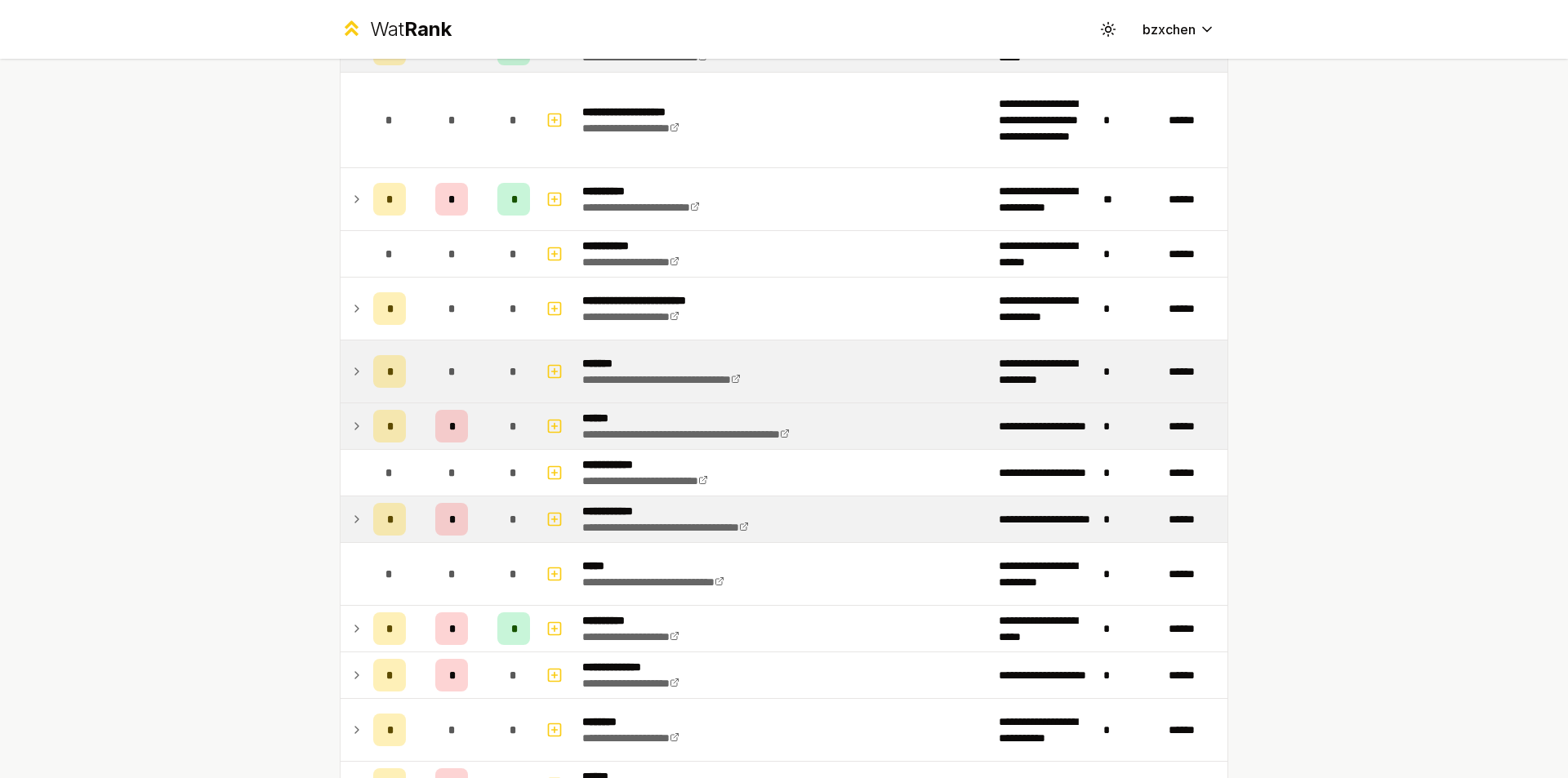
click at [341, 510] on td at bounding box center [353, 519] width 26 height 46
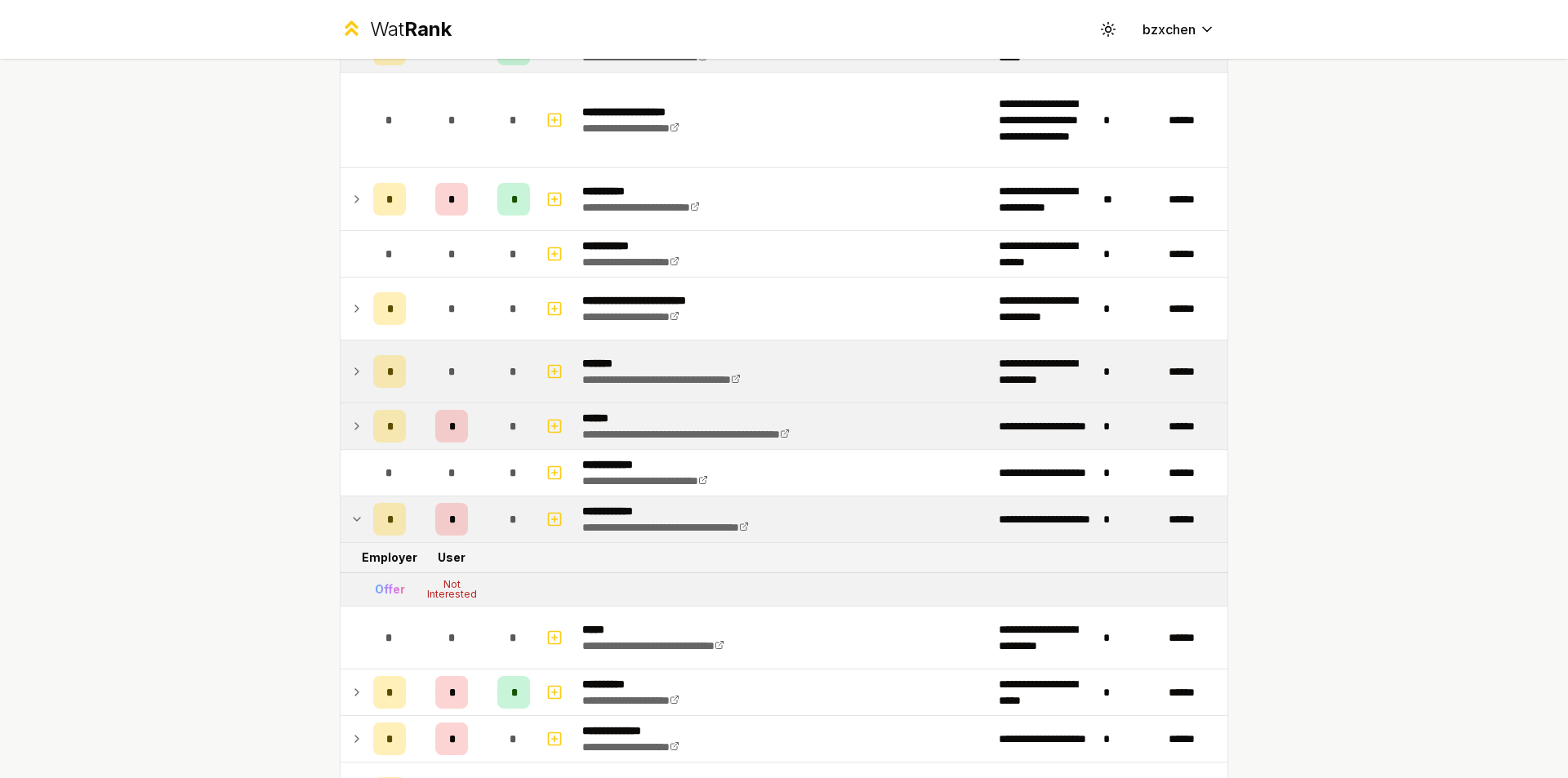
click at [350, 516] on icon at bounding box center [356, 520] width 13 height 19
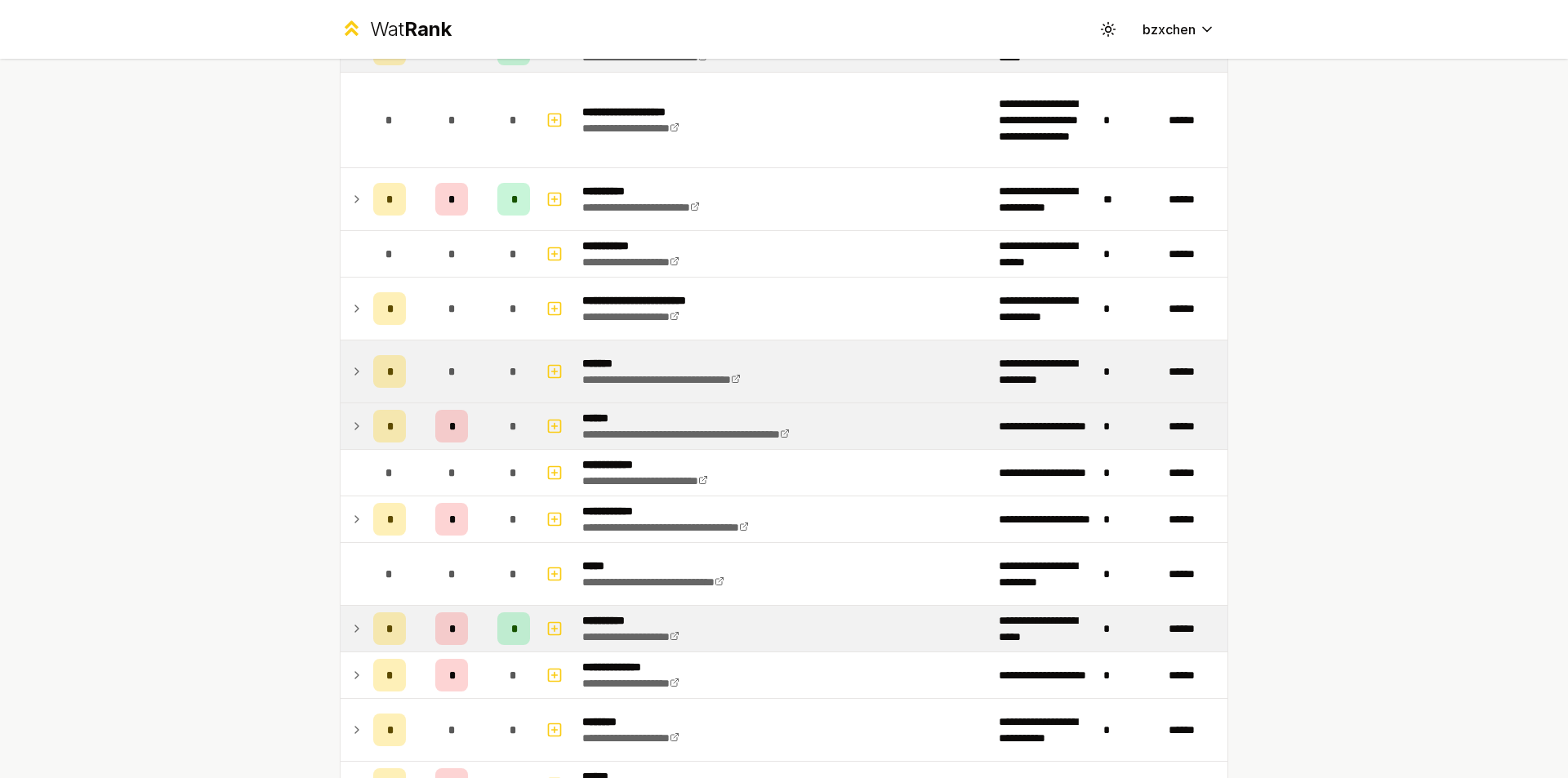
click at [357, 615] on td at bounding box center [353, 628] width 26 height 46
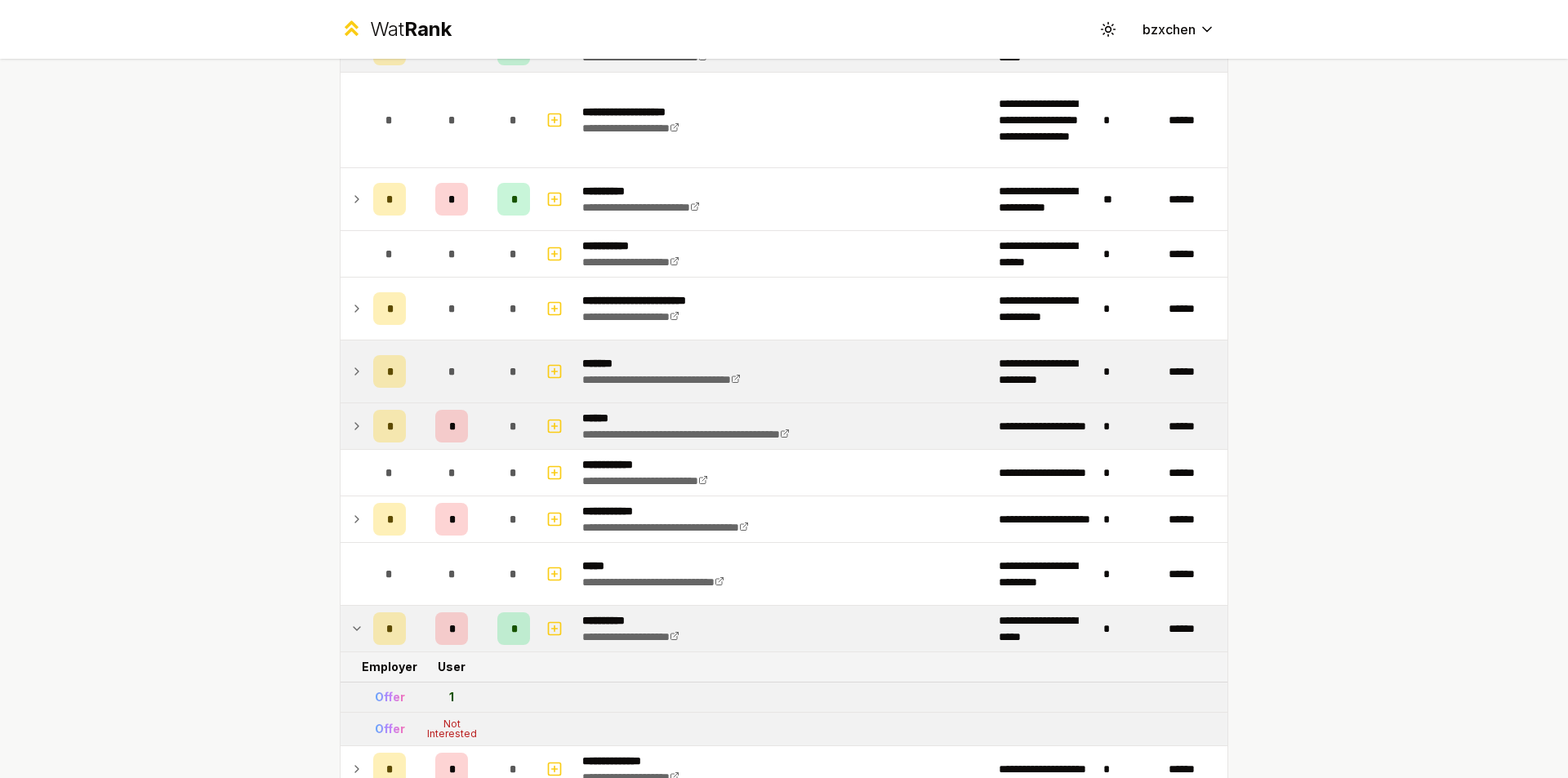
click at [357, 615] on td at bounding box center [353, 628] width 26 height 46
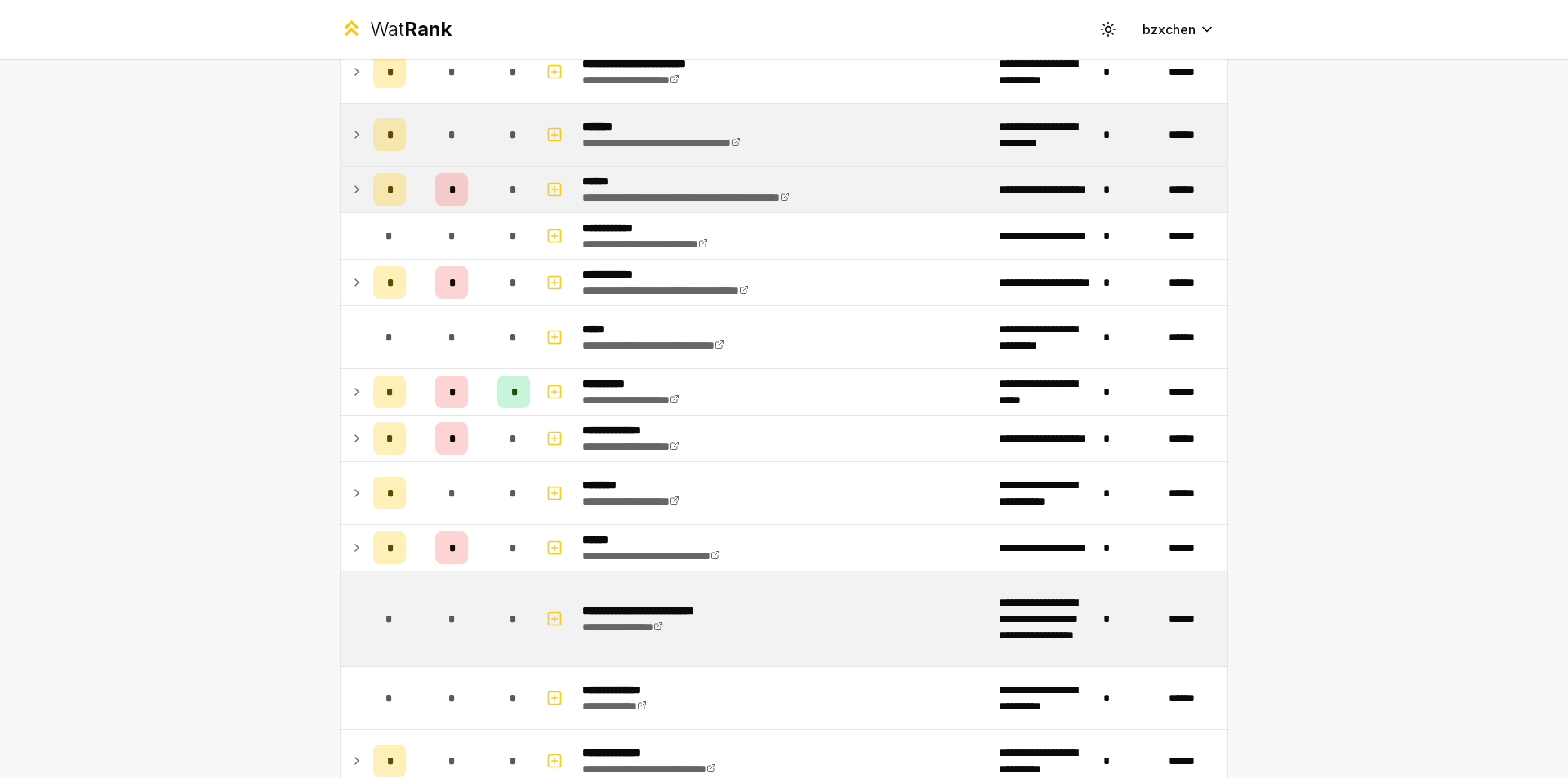
scroll to position [2042, 0]
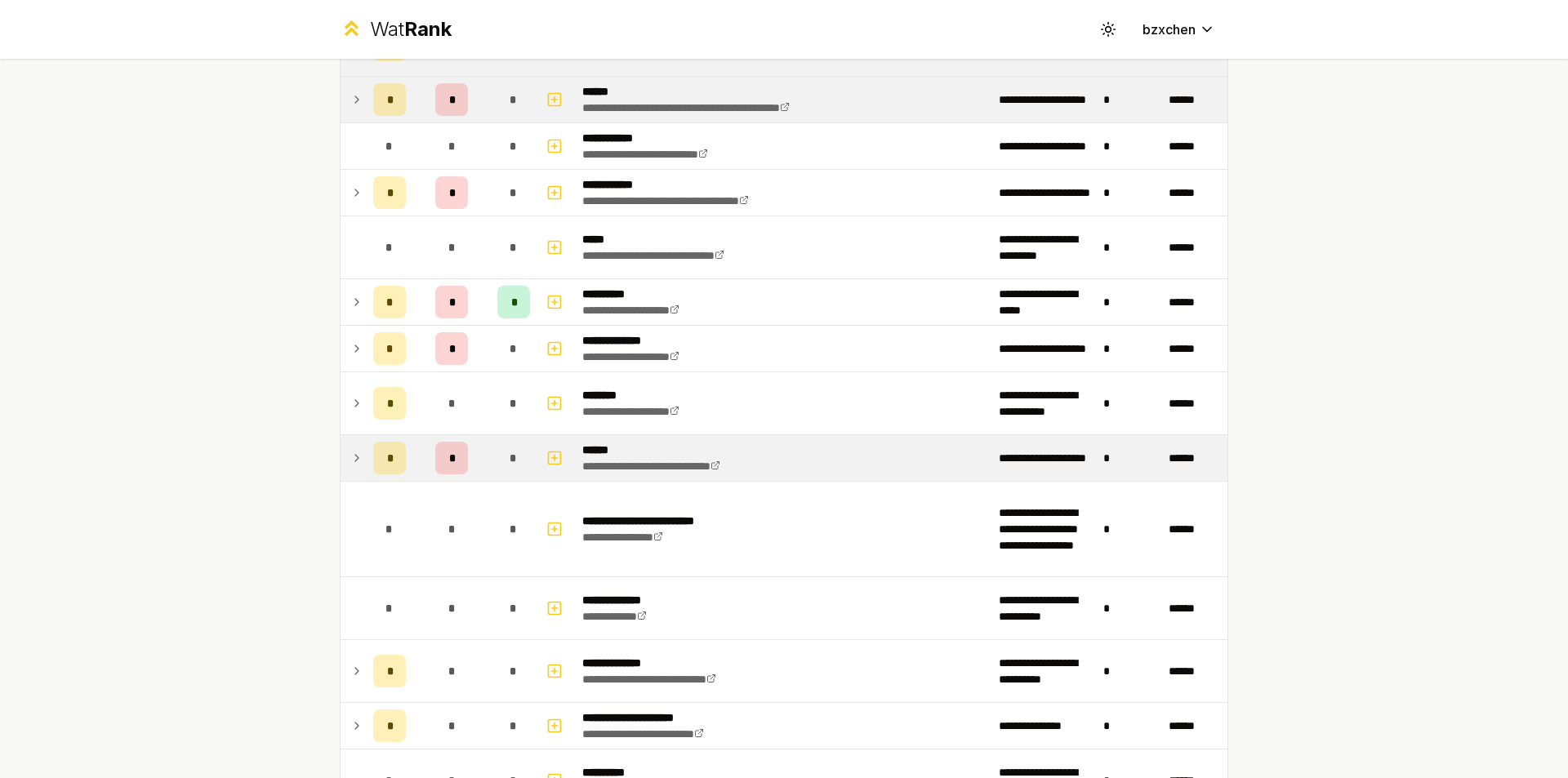
click at [354, 455] on icon at bounding box center [356, 458] width 13 height 19
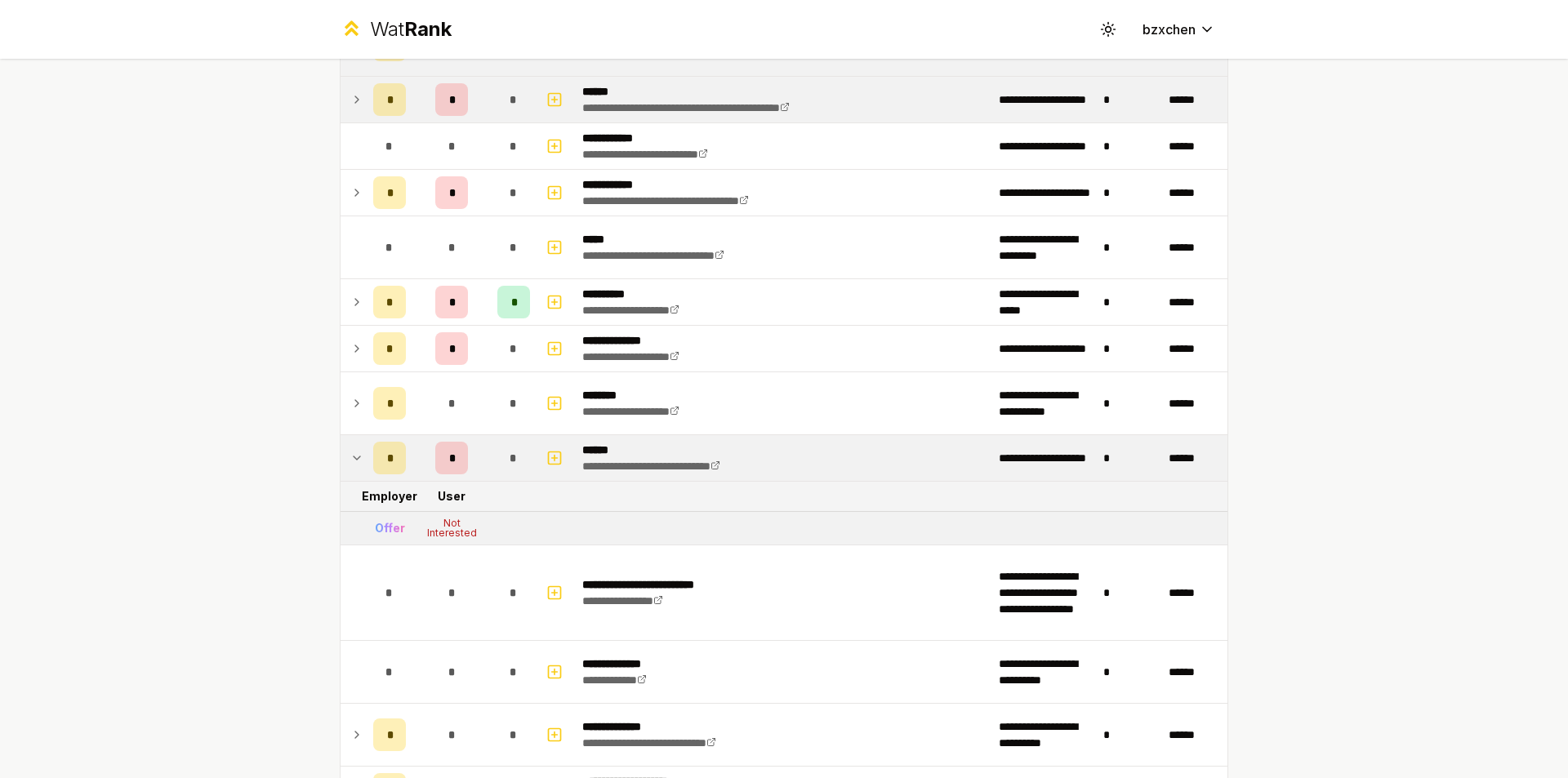
click at [354, 455] on icon at bounding box center [356, 458] width 13 height 19
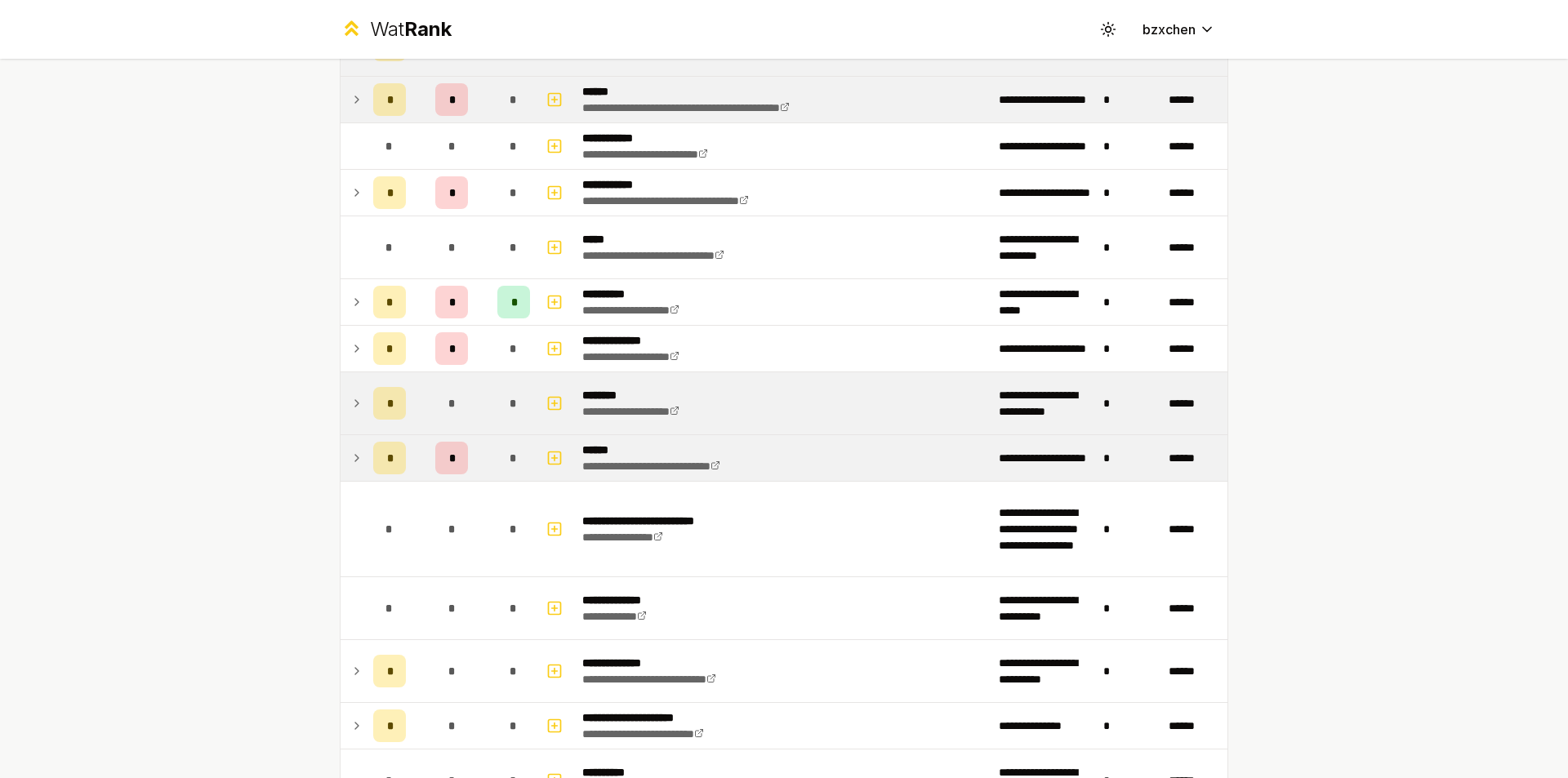
click at [354, 404] on icon at bounding box center [356, 403] width 13 height 19
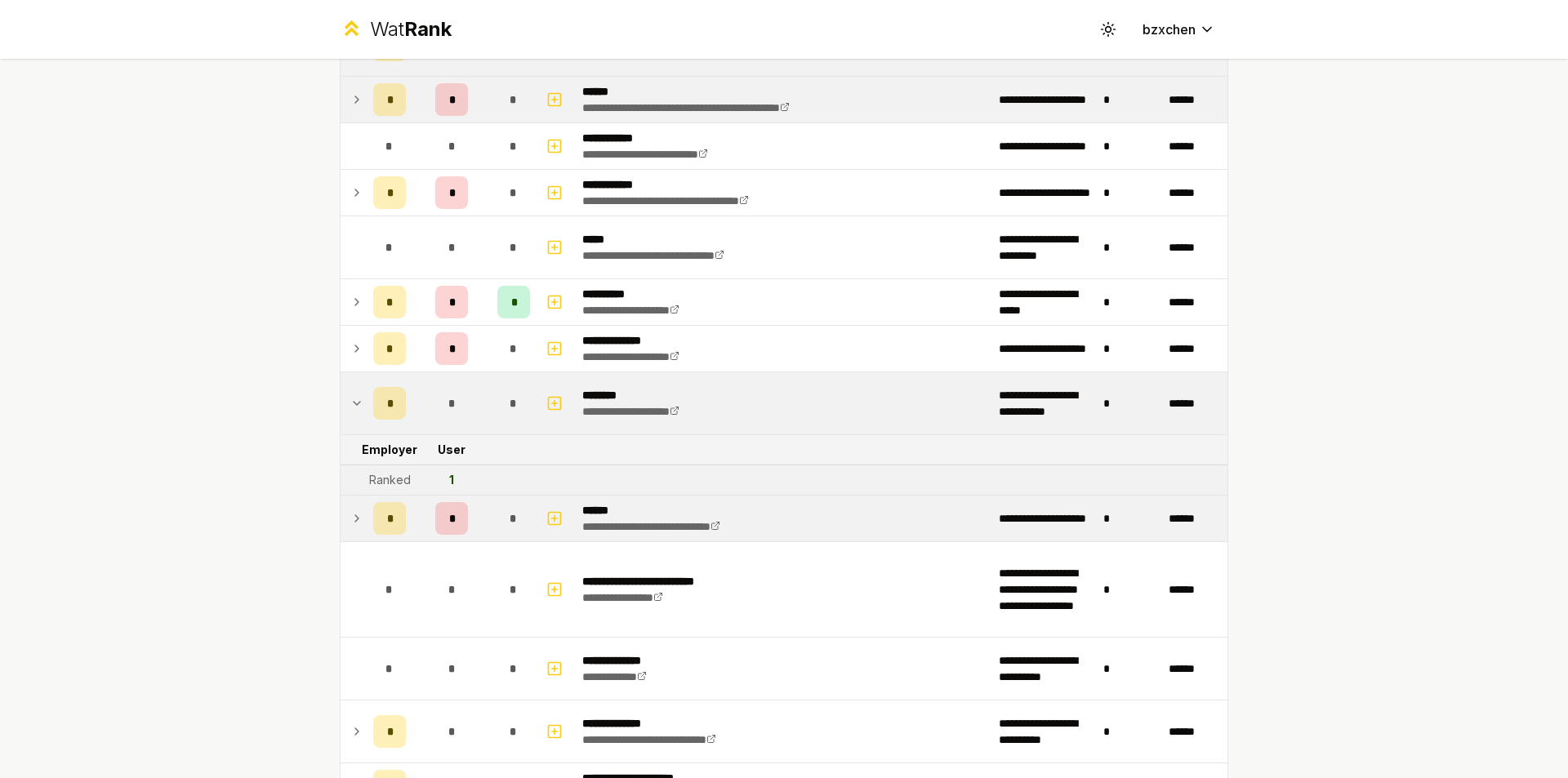
click at [354, 403] on icon at bounding box center [356, 403] width 13 height 19
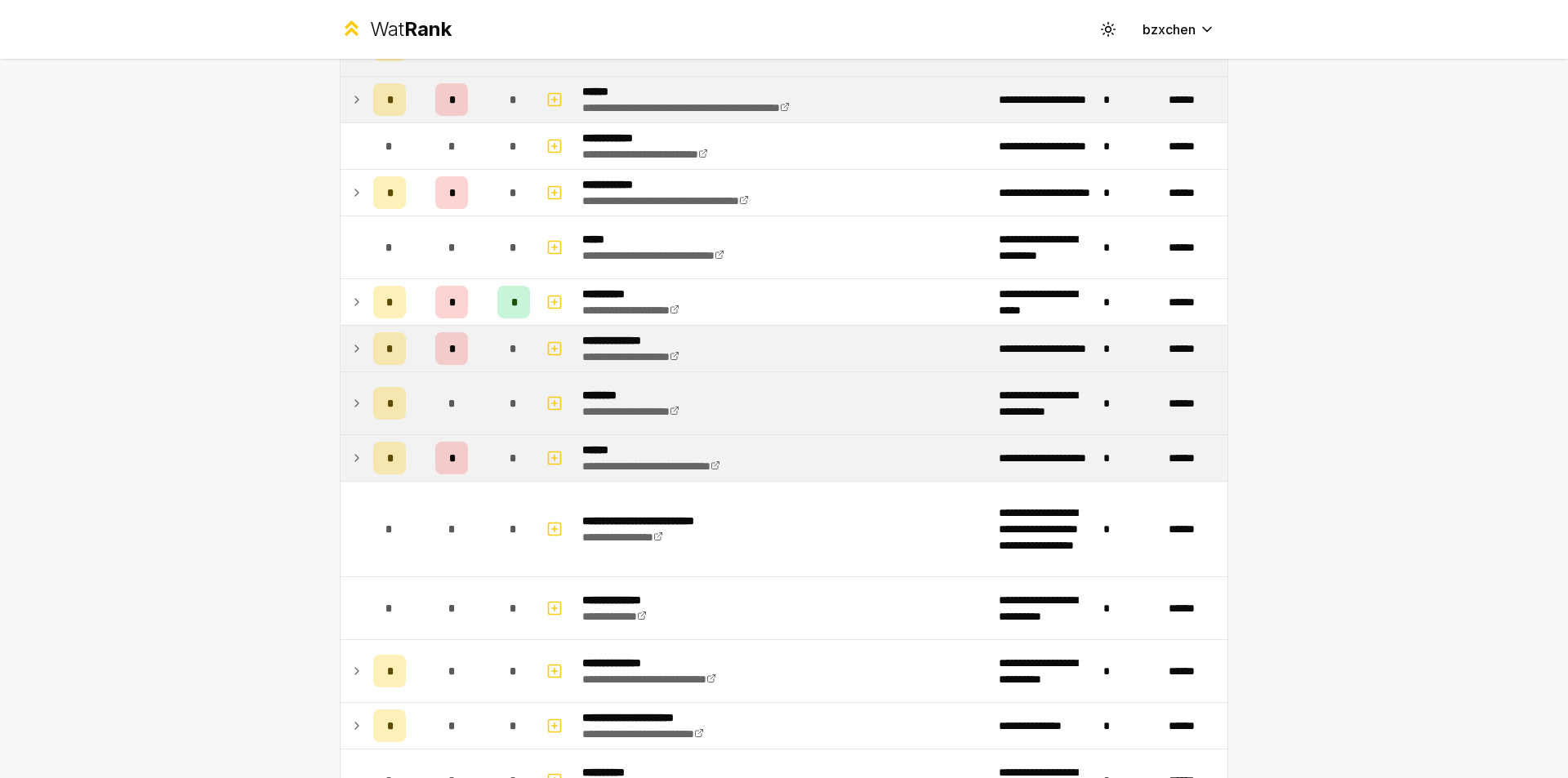
click at [367, 338] on td "*" at bounding box center [389, 349] width 46 height 46
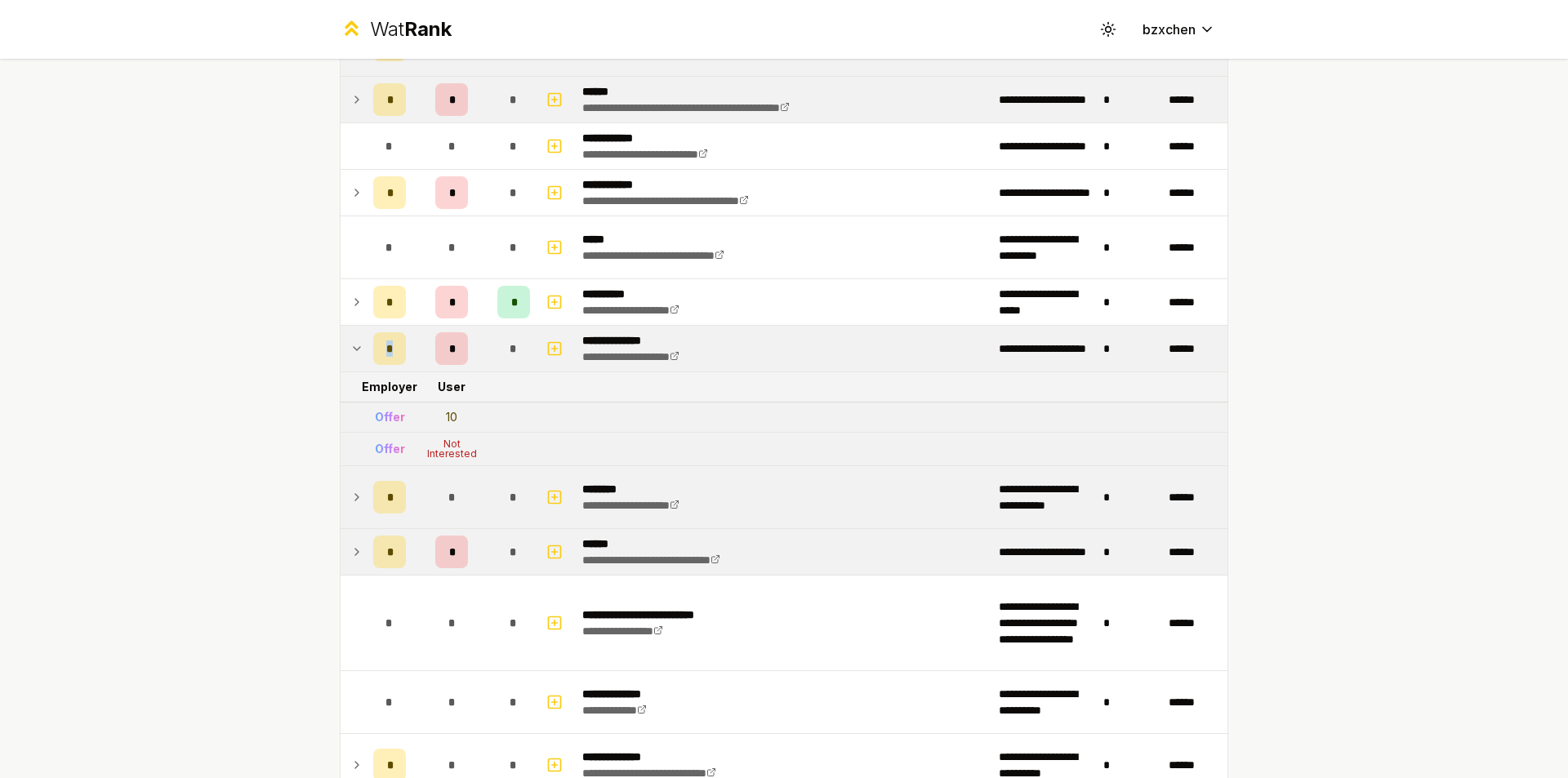
click at [367, 338] on td "*" at bounding box center [389, 349] width 46 height 46
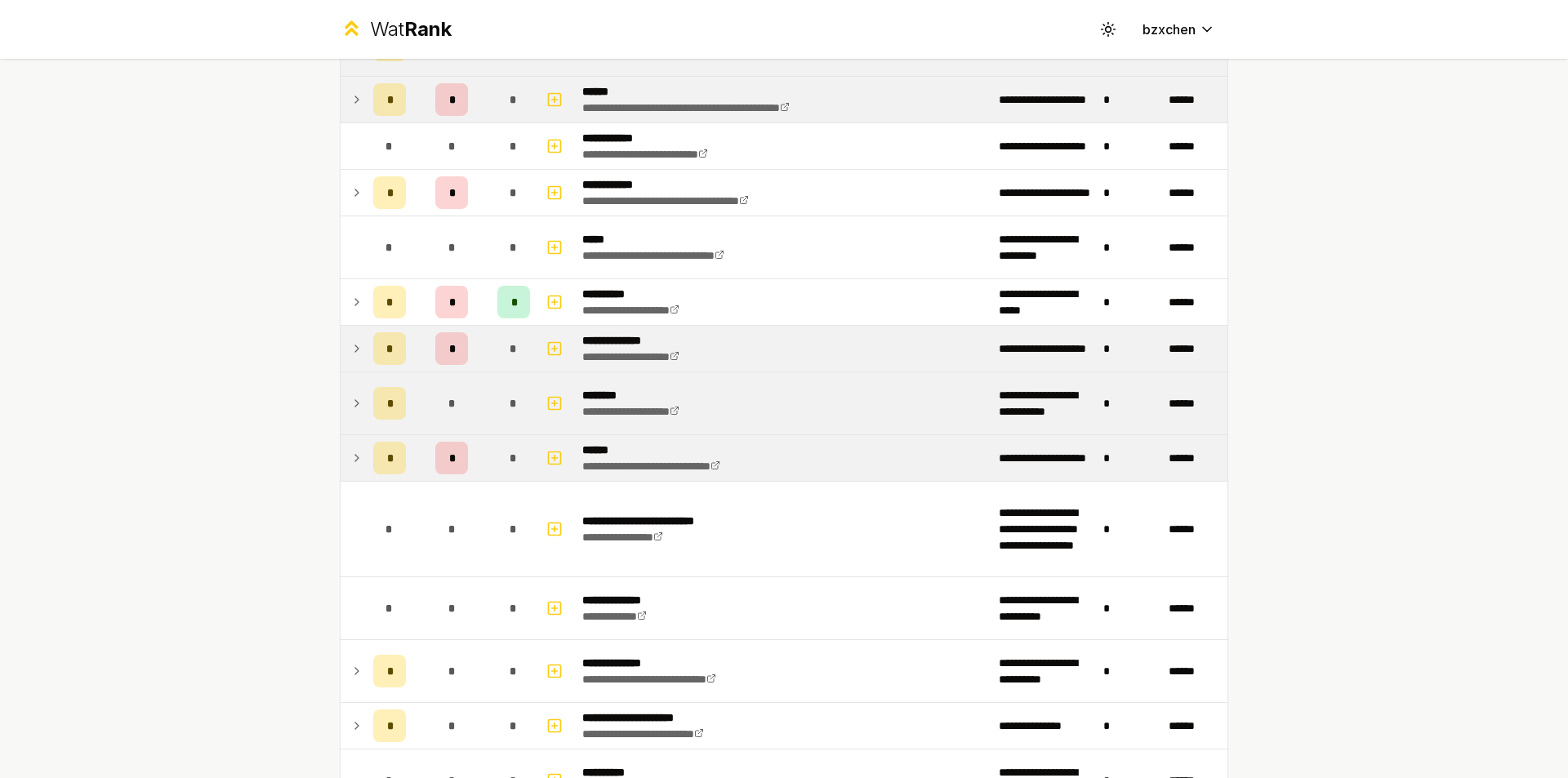
click at [358, 357] on td at bounding box center [353, 349] width 26 height 46
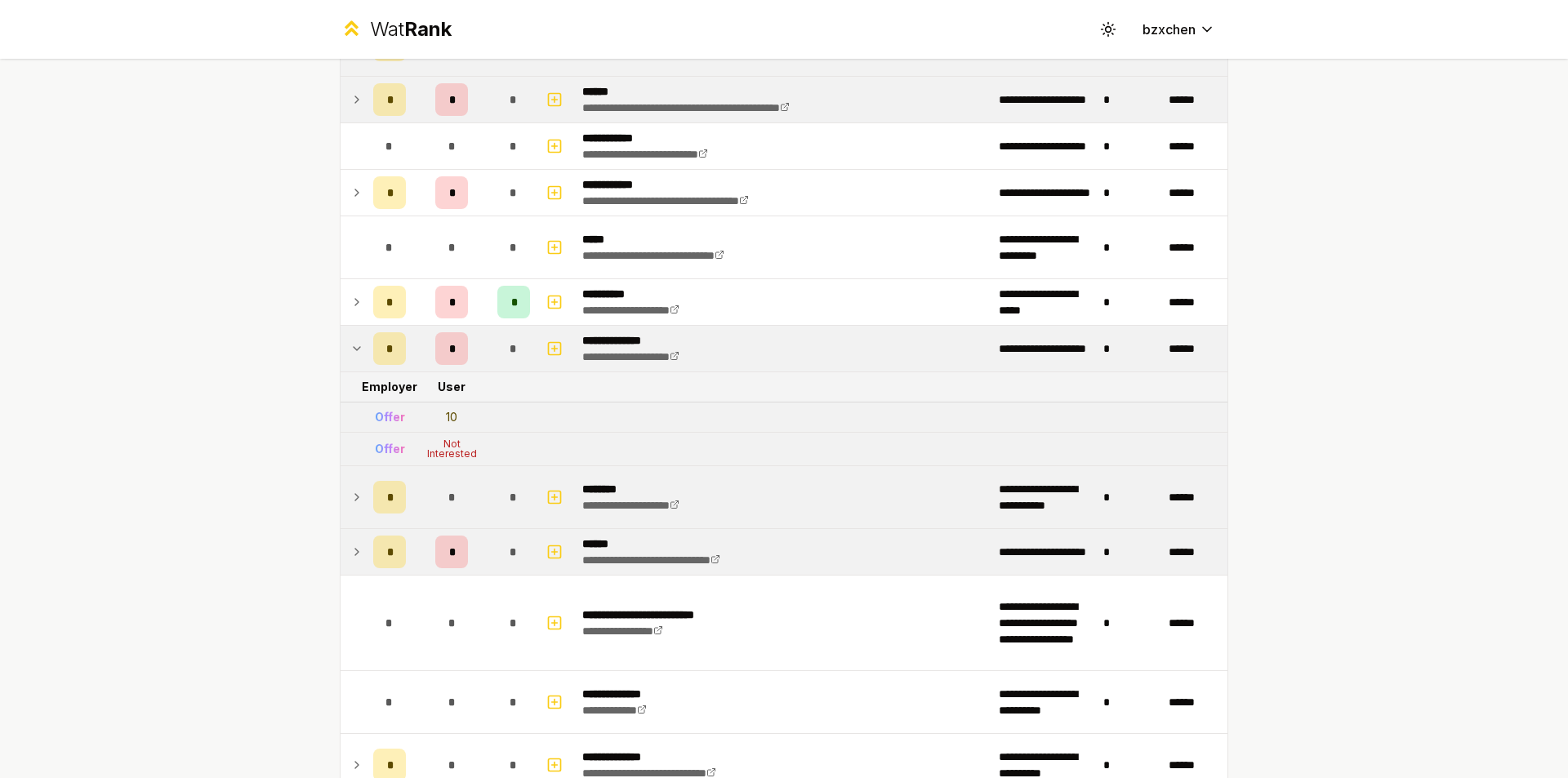
click at [352, 347] on icon at bounding box center [356, 349] width 13 height 19
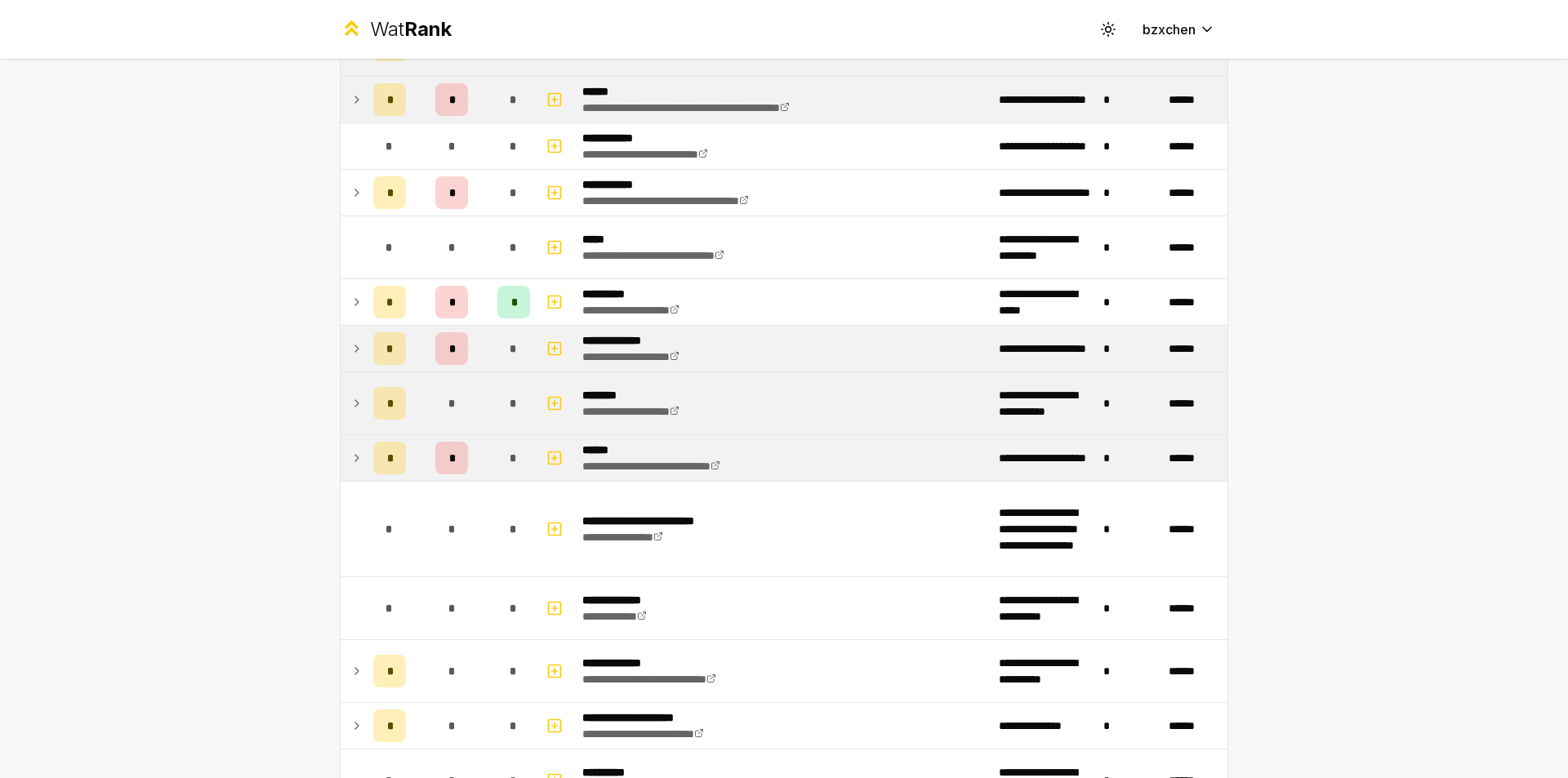
click at [641, 347] on p "**********" at bounding box center [644, 340] width 123 height 17
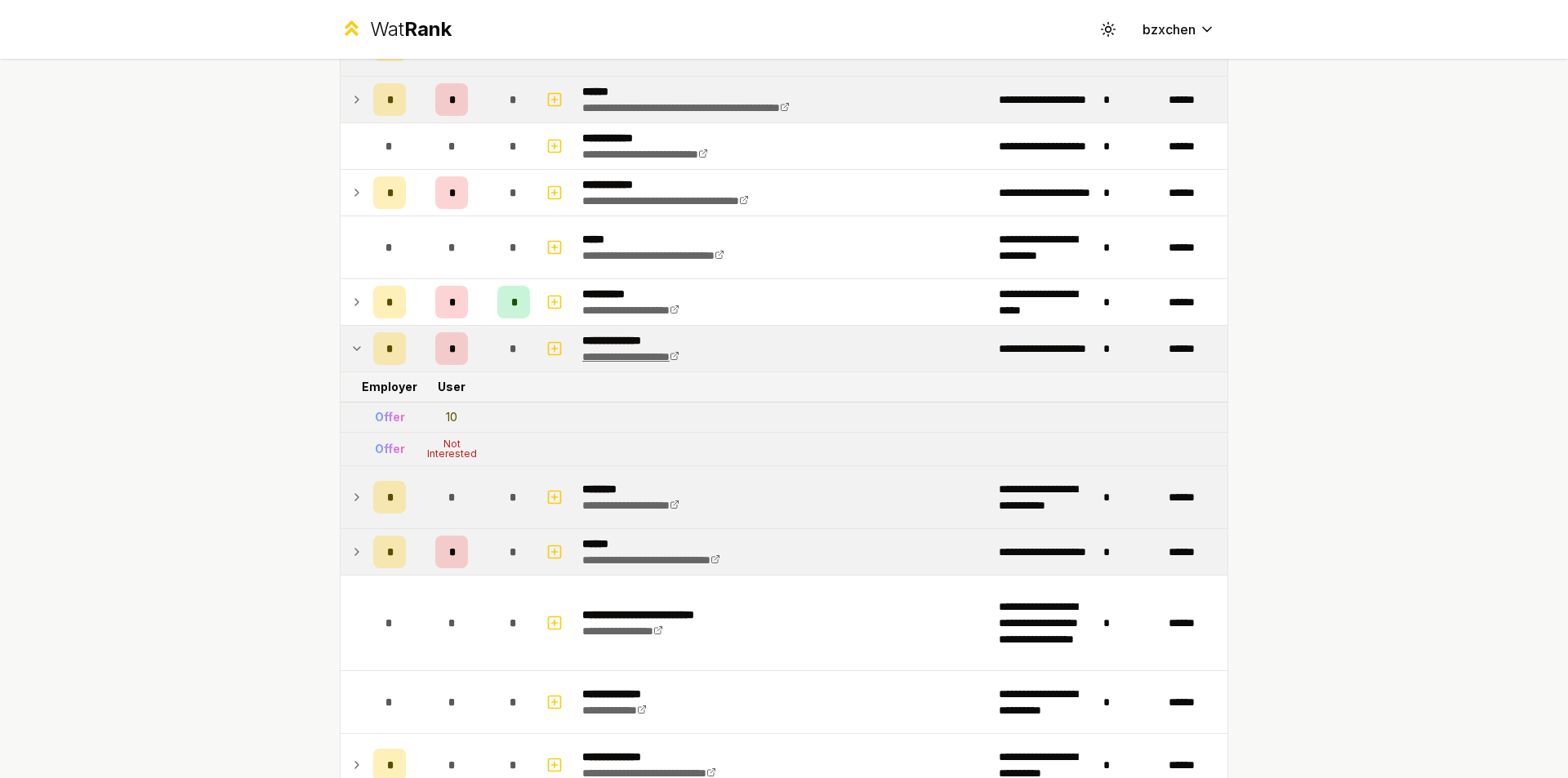
click at [626, 359] on link "**********" at bounding box center [631, 357] width 97 height 12
